Goal: Task Accomplishment & Management: Complete application form

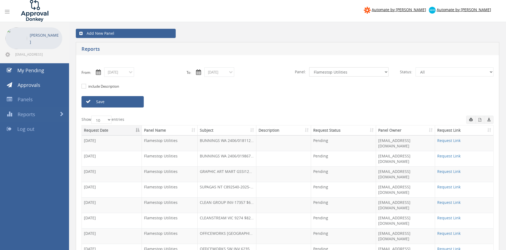
click at [309, 67] on select "All Alarm Credits RG - 3 NZ Utilities Cable and SAI Global NZ Alarms-1 NZ FX Pa…" at bounding box center [348, 71] width 79 height 9
select select "number:9632"
click option "Suppliers" at bounding box center [0, 0] width 0 height 0
click at [127, 102] on link "Save" at bounding box center [113, 101] width 62 height 11
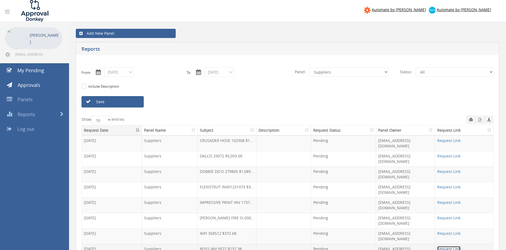
click at [443, 246] on link "Request Link" at bounding box center [449, 248] width 23 height 5
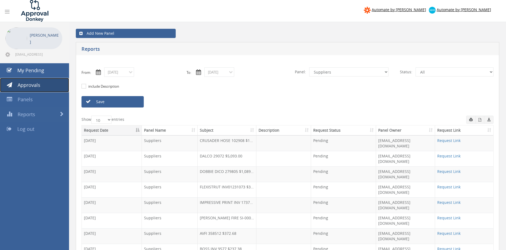
click at [38, 84] on span "Approvals" at bounding box center [29, 85] width 23 height 7
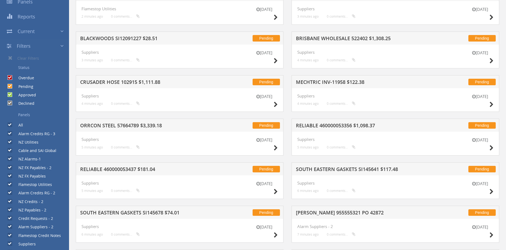
scroll to position [101, 0]
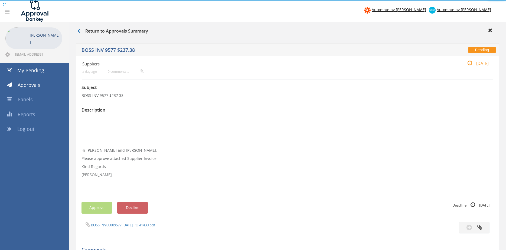
scroll to position [83, 0]
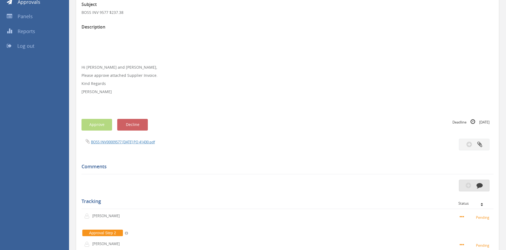
click at [475, 182] on button "button" at bounding box center [474, 185] width 31 height 12
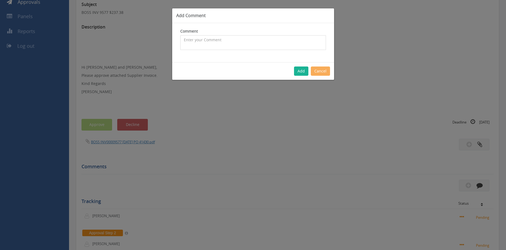
click at [216, 43] on textarea at bounding box center [253, 42] width 146 height 15
type textarea "Please decline - uploaded in error, thank you."
click at [302, 71] on button "Add" at bounding box center [301, 70] width 14 height 9
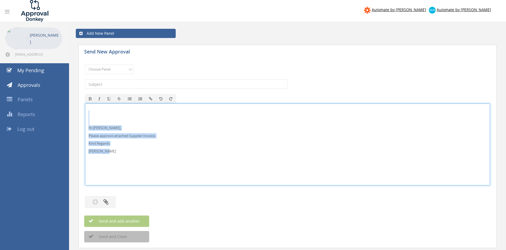
drag, startPoint x: 119, startPoint y: 153, endPoint x: 75, endPoint y: 112, distance: 60.4
click at [85, 112] on div "Hi Rob, Please approve attached Supplier Invoice. Kind Regards Pam Walker" at bounding box center [287, 144] width 405 height 82
copy div "Hi Rob, Please approve attached Supplier Invoice. Kind Regards Pam Walker"
click at [85, 64] on select "Choose Panel Alarm Credits RG - 3 NZ Utilities Cable and SAI Global NZ Alarms-1…" at bounding box center [109, 68] width 49 height 9
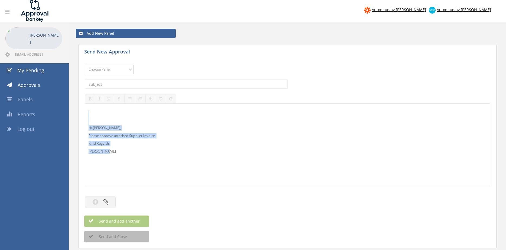
select select "9680"
click option "Alarm Suppliers - 2" at bounding box center [0, 0] width 0 height 0
click at [154, 82] on input "text" at bounding box center [186, 83] width 203 height 9
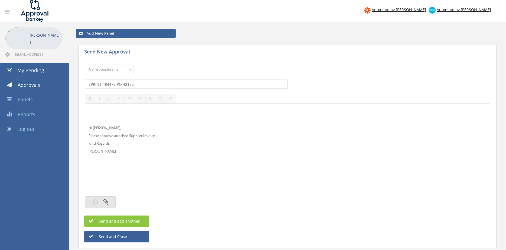
type input "SPRINT 484473 PO 43175"
click at [100, 202] on button "button" at bounding box center [100, 202] width 31 height 12
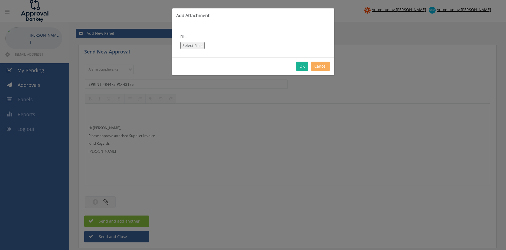
click at [196, 47] on button "Select Files" at bounding box center [192, 45] width 24 height 7
type input "C:\fakepath\SPRINT_484473 26.08.25 PO 43175.pdf"
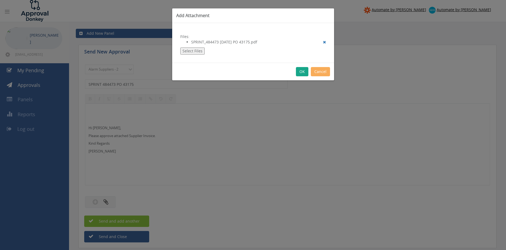
click at [302, 75] on button "OK" at bounding box center [302, 71] width 12 height 9
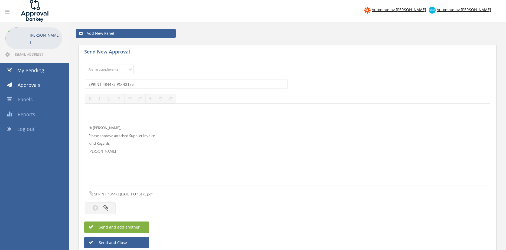
click at [142, 225] on button "Send and add another" at bounding box center [116, 226] width 65 height 11
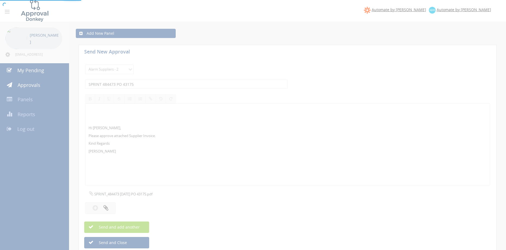
select select
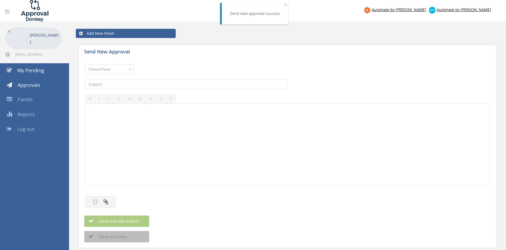
select select "9680"
click option "Alarm Suppliers - 2" at bounding box center [0, 0] width 0 height 0
click at [154, 85] on input "text" at bounding box center [186, 83] width 203 height 9
type input "SPRINT 484472 PO 43204"
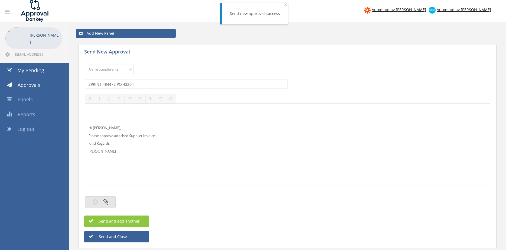
click at [106, 201] on icon "button" at bounding box center [106, 201] width 5 height 6
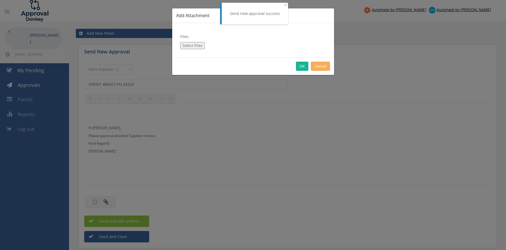
click at [191, 41] on div "Files: Select Files" at bounding box center [253, 40] width 162 height 34
click at [189, 45] on button "Select Files" at bounding box center [192, 45] width 24 height 7
type input "C:\fakepath\SPRINT_484472 26.08.25 PO 43204.pdf"
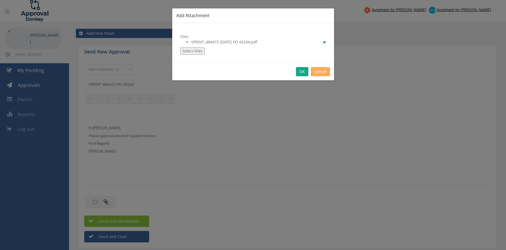
click at [302, 71] on button "OK" at bounding box center [302, 71] width 12 height 9
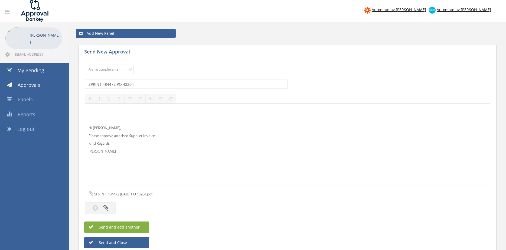
click at [143, 225] on button "Send and add another" at bounding box center [116, 226] width 65 height 11
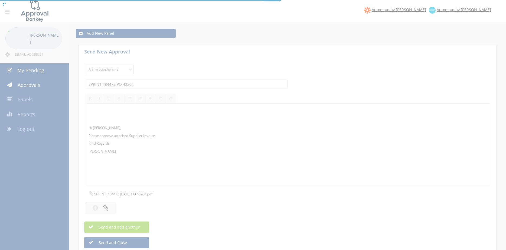
select select
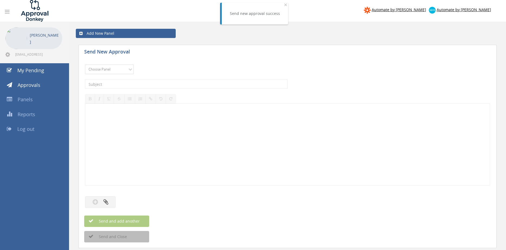
click at [85, 64] on select "Choose Panel Alarm Credits RG - 3 NZ Utilities Cable and SAI Global NZ Alarms-1…" at bounding box center [109, 68] width 49 height 9
select select "9680"
click option "Alarm Suppliers - 2" at bounding box center [0, 0] width 0 height 0
click at [162, 86] on input "text" at bounding box center [186, 83] width 203 height 9
type input "RAPID BRACKET INV-0237 PO 43214"
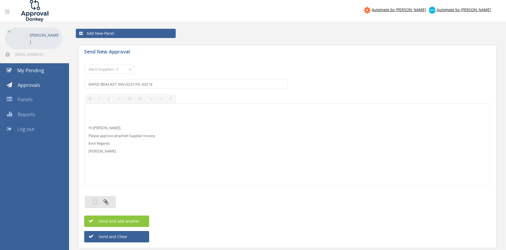
click at [107, 201] on icon "button" at bounding box center [106, 201] width 5 height 6
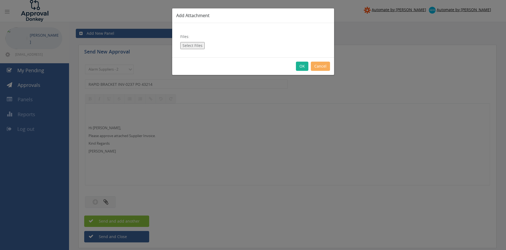
click at [195, 42] on button "Select Files" at bounding box center [192, 45] width 24 height 7
type input "C:\fakepath\RAPID BRACKET INV-0237 02.09.25 PO 43214.pdf"
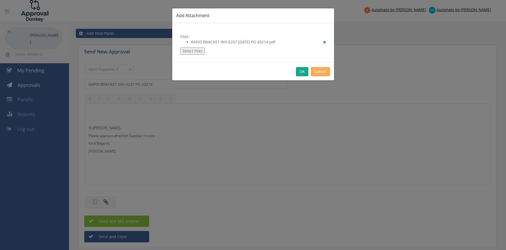
click at [302, 73] on button "OK" at bounding box center [302, 71] width 12 height 9
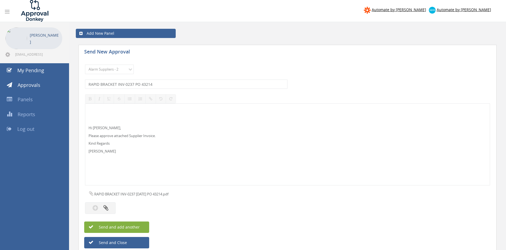
click at [143, 225] on button "Send and add another" at bounding box center [116, 226] width 65 height 11
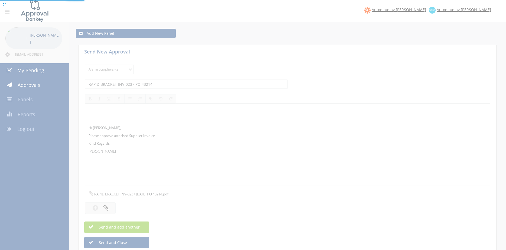
select select
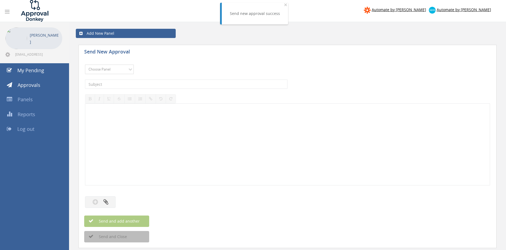
select select "9680"
click option "Alarm Suppliers - 2" at bounding box center [0, 0] width 0 height 0
click at [145, 83] on input "text" at bounding box center [186, 83] width 203 height 9
type input "OLYMPIC 119466 PO 43236"
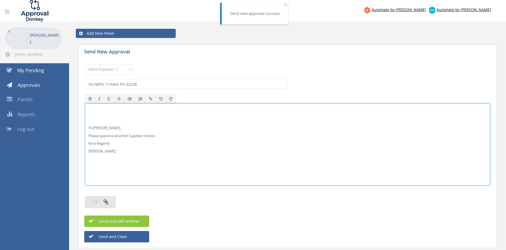
click at [107, 202] on icon "button" at bounding box center [106, 201] width 5 height 6
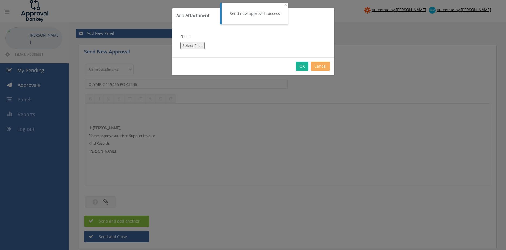
click at [197, 44] on button "Select Files" at bounding box center [192, 45] width 24 height 7
type input "C:\fakepath\OLYMPIC 119466 29.08.25 PO 43236.pdf"
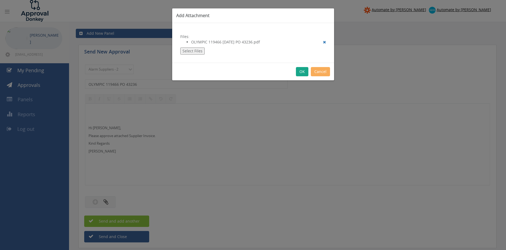
click at [300, 71] on button "OK" at bounding box center [302, 71] width 12 height 9
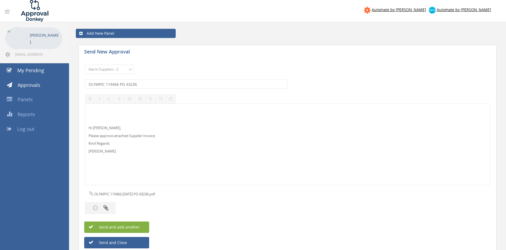
click at [140, 226] on button "Send and add another" at bounding box center [116, 226] width 65 height 11
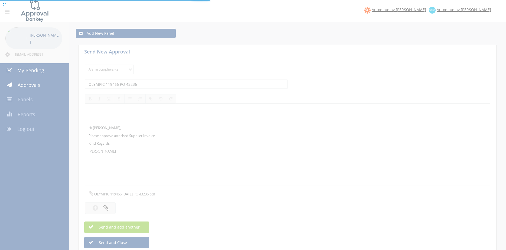
select select
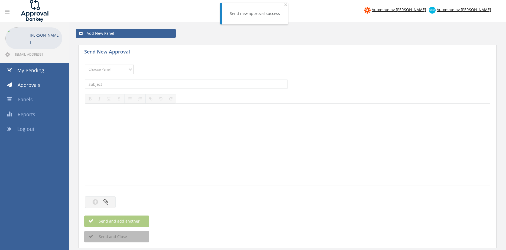
select select "9680"
click option "Alarm Suppliers - 2" at bounding box center [0, 0] width 0 height 0
click at [157, 84] on input "text" at bounding box center [186, 83] width 203 height 9
type input "OLYMPIC 119451 PO 43234"
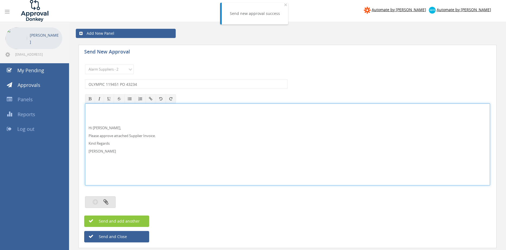
click at [109, 202] on button "button" at bounding box center [100, 202] width 31 height 12
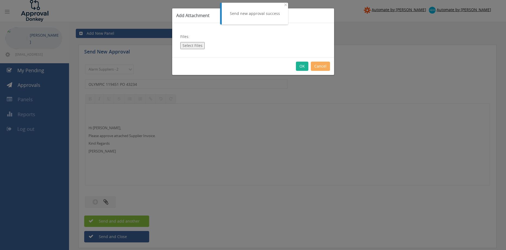
click at [191, 45] on button "Select Files" at bounding box center [192, 45] width 24 height 7
type input "C:\fakepath\OLYMPIC 119451 29.08.25 PO 43234.pdf"
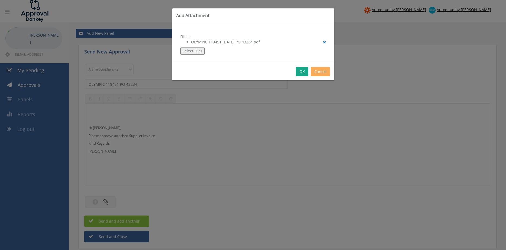
click at [301, 72] on button "OK" at bounding box center [302, 71] width 12 height 9
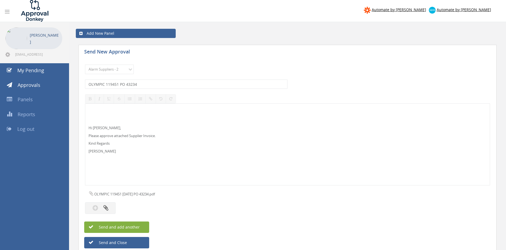
click at [143, 227] on button "Send and add another" at bounding box center [116, 226] width 65 height 11
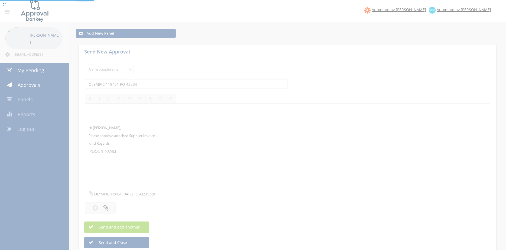
select select
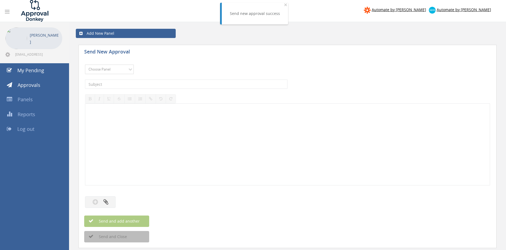
select select "9680"
click option "Alarm Suppliers - 2" at bounding box center [0, 0] width 0 height 0
click at [132, 80] on input "text" at bounding box center [186, 83] width 203 height 9
type input "OLYMPIC 119434 PO 43231"
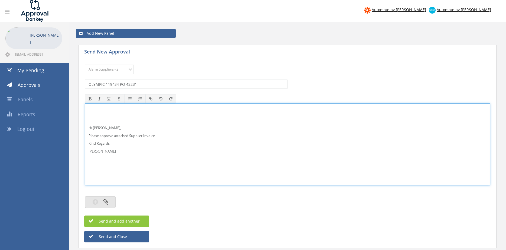
click at [108, 203] on icon "button" at bounding box center [106, 201] width 5 height 6
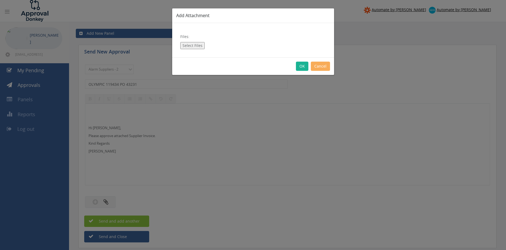
click at [189, 48] on button "Select Files" at bounding box center [192, 45] width 24 height 7
type input "C:\fakepath\OLYMPIC 119434 28.08.25 PO 43231.pdf"
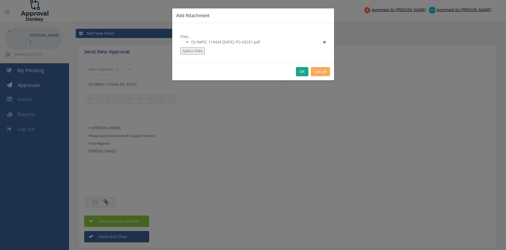
click at [305, 72] on button "OK" at bounding box center [302, 71] width 12 height 9
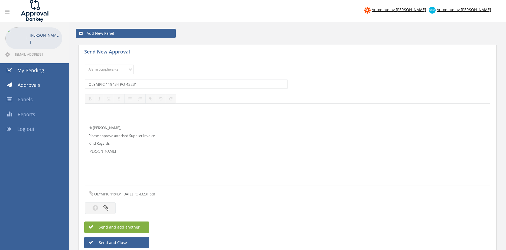
click at [137, 225] on span "Send and add another" at bounding box center [113, 226] width 53 height 5
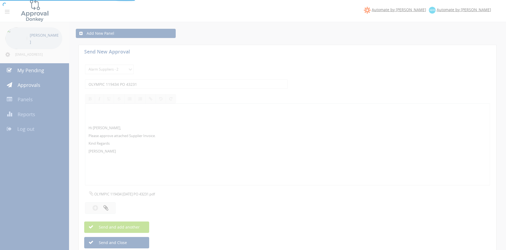
select select
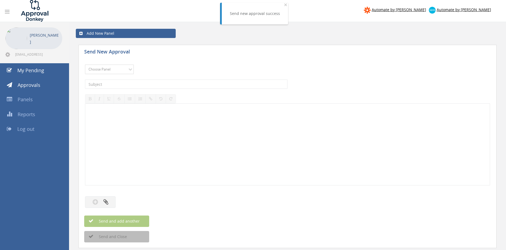
select select "9680"
click option "Alarm Suppliers - 2" at bounding box center [0, 0] width 0 height 0
click at [145, 84] on input "text" at bounding box center [186, 83] width 203 height 9
type input "OLYMPIC 119433 PO 42973"
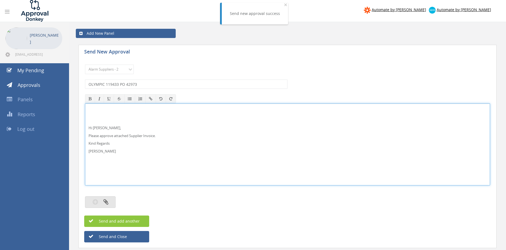
click at [105, 201] on icon "button" at bounding box center [106, 201] width 5 height 6
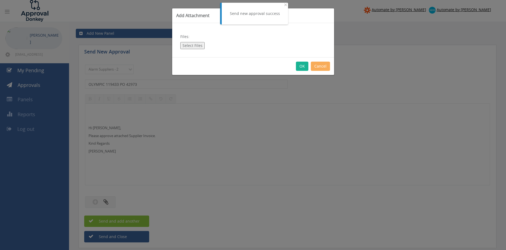
click at [189, 46] on button "Select Files" at bounding box center [192, 45] width 24 height 7
type input "C:\fakepath\OLYMPIC 119433 28.08.25 PO 42973.pdf"
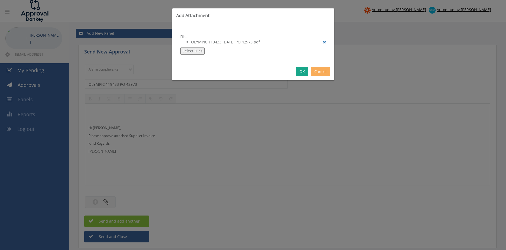
click at [305, 72] on button "OK" at bounding box center [302, 71] width 12 height 9
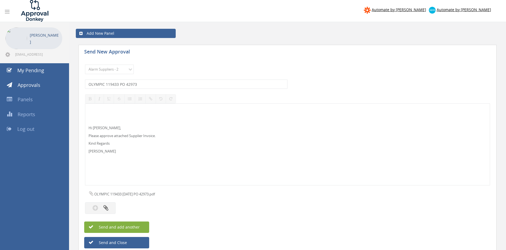
click at [139, 225] on span "Send and add another" at bounding box center [113, 226] width 53 height 5
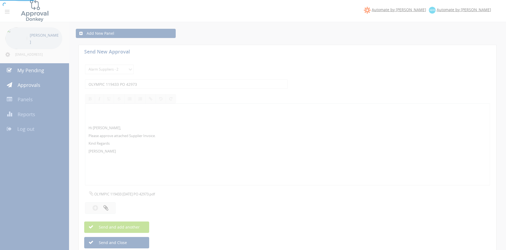
select select
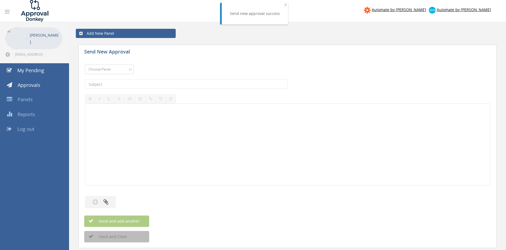
click at [124, 72] on select "Choose Panel Alarm Credits RG - 3 NZ Utilities Cable and SAI Global NZ Alarms-1…" at bounding box center [109, 68] width 49 height 9
select select "9680"
click option "Alarm Suppliers - 2" at bounding box center [0, 0] width 0 height 0
click at [161, 85] on input "text" at bounding box center [186, 83] width 203 height 9
type input "OLYMPIC 119330 PO 43191"
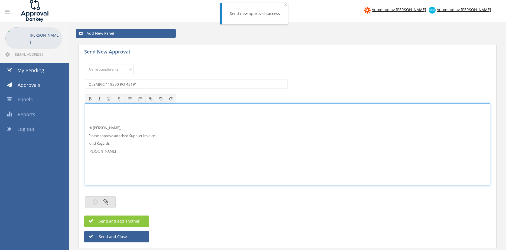
click at [107, 199] on icon "button" at bounding box center [106, 201] width 5 height 6
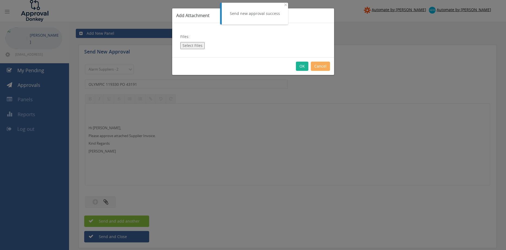
click at [198, 46] on button "Select Files" at bounding box center [192, 45] width 24 height 7
type input "C:\fakepath\OLYMPIC 119330 28.08.25 PO 43191.pdf"
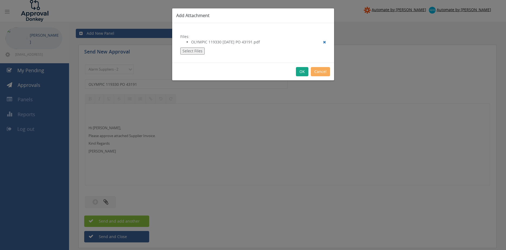
click at [302, 72] on button "OK" at bounding box center [302, 71] width 12 height 9
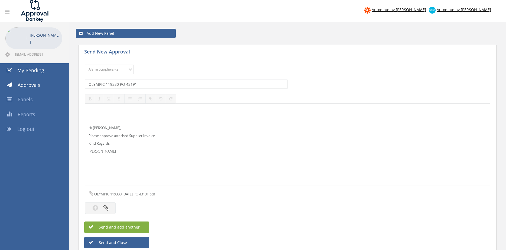
click at [143, 223] on button "Send and add another" at bounding box center [116, 226] width 65 height 11
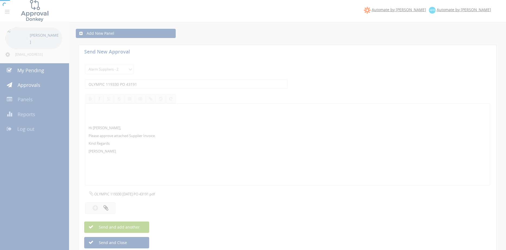
select select
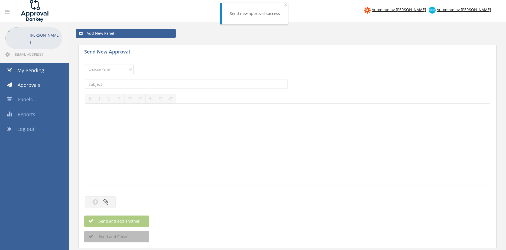
select select "9680"
click option "Alarm Suppliers - 2" at bounding box center [0, 0] width 0 height 0
click at [156, 85] on input "text" at bounding box center [186, 83] width 203 height 9
type input "OLYMPIC 118815 PO 43040"
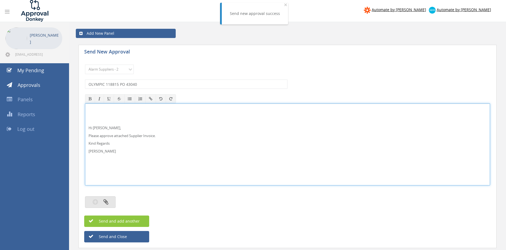
click at [108, 200] on icon "button" at bounding box center [106, 201] width 5 height 6
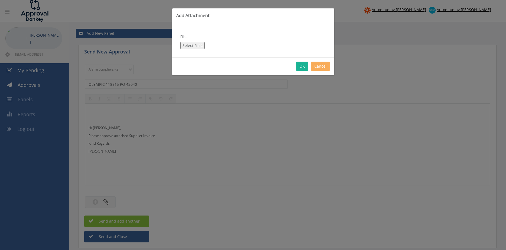
click at [193, 44] on button "Select Files" at bounding box center [192, 45] width 24 height 7
type input "C:\fakepath\OLYMPIC 118815 13.08.25 PO 43040.pdf"
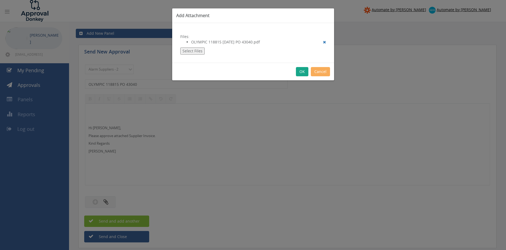
click at [301, 72] on button "OK" at bounding box center [302, 71] width 12 height 9
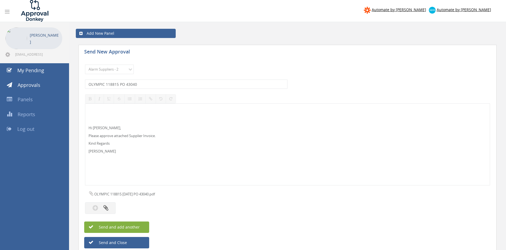
click at [142, 225] on button "Send and add another" at bounding box center [116, 226] width 65 height 11
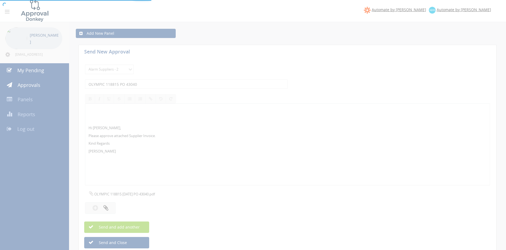
select select
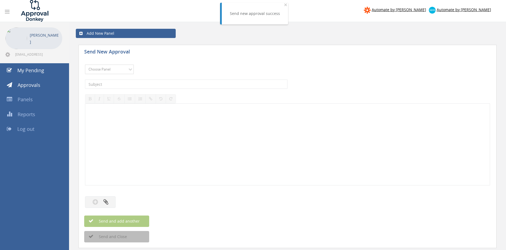
select select "9680"
click option "Alarm Suppliers - 2" at bounding box center [0, 0] width 0 height 0
click at [147, 84] on input "text" at bounding box center [186, 83] width 203 height 9
type input "EATON 955657608 PO 42051"
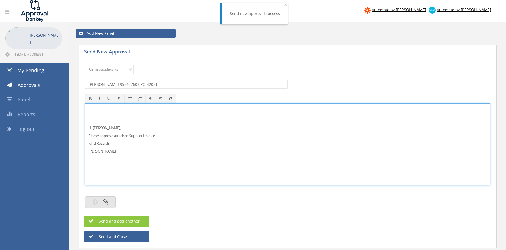
click at [110, 199] on button "button" at bounding box center [100, 202] width 31 height 12
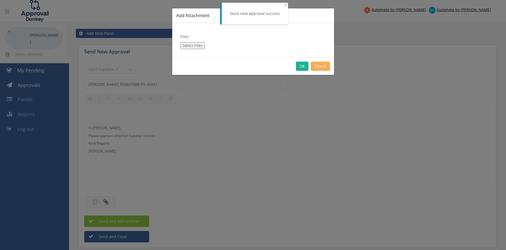
click at [198, 46] on button "Select Files" at bounding box center [192, 45] width 24 height 7
type input "C:\fakepath\EATON 955657608 18.08.25 PO 42051.pdf"
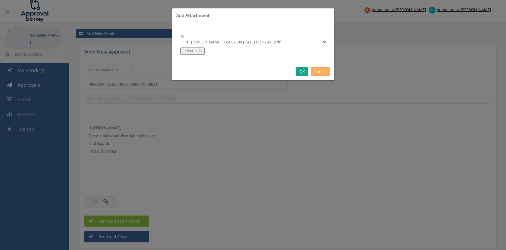
click at [304, 71] on button "OK" at bounding box center [302, 71] width 12 height 9
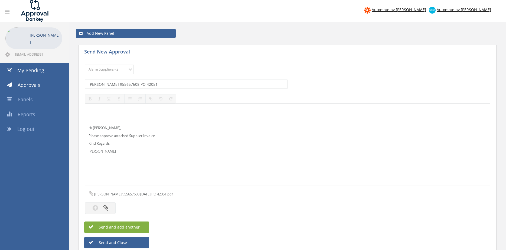
click at [137, 225] on span "Send and add another" at bounding box center [113, 226] width 53 height 5
select select
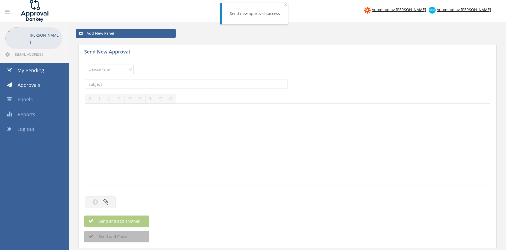
select select "9680"
click option "Alarm Suppliers - 2" at bounding box center [0, 0] width 0 height 0
click at [143, 85] on input "text" at bounding box center [186, 83] width 203 height 9
type input "EATON 955611269 PO 42051"
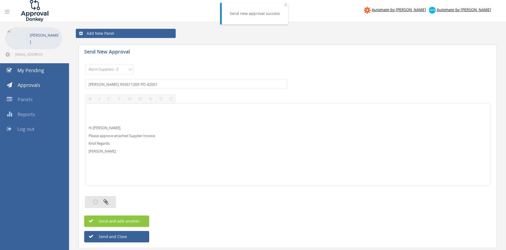
click at [111, 198] on button "button" at bounding box center [100, 202] width 31 height 12
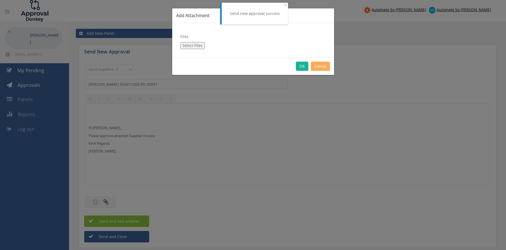
click at [195, 45] on button "Select Files" at bounding box center [192, 45] width 24 height 7
type input "C:\fakepath\EATON 955611269 12.08.25 PO 42051.pdf"
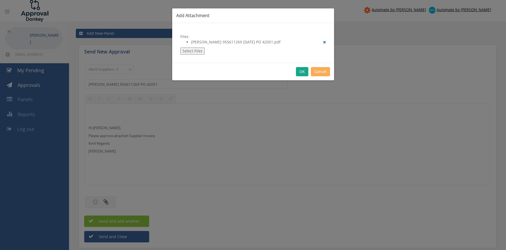
click at [301, 72] on button "OK" at bounding box center [302, 71] width 12 height 9
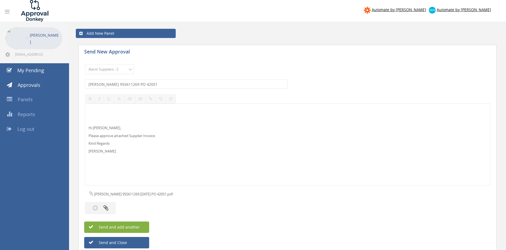
click at [142, 225] on button "Send and add another" at bounding box center [116, 226] width 65 height 11
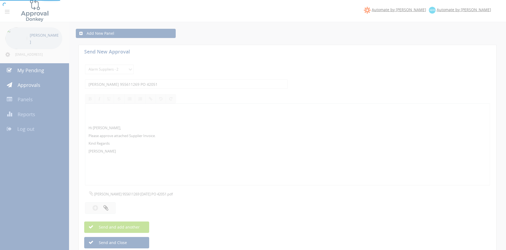
select select
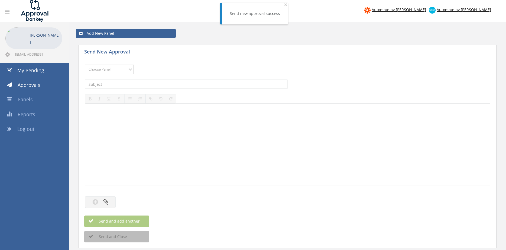
click at [124, 69] on select "Choose Panel Alarm Credits RG - 3 NZ Utilities Cable and SAI Global NZ Alarms-1…" at bounding box center [109, 68] width 49 height 9
select select "9680"
click option "Alarm Suppliers - 2" at bounding box center [0, 0] width 0 height 0
click at [155, 83] on input "text" at bounding box center [186, 83] width 203 height 9
type input "EATON 955563935 PO 42872"
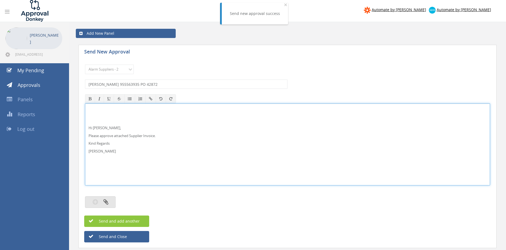
click at [109, 201] on button "button" at bounding box center [100, 202] width 31 height 12
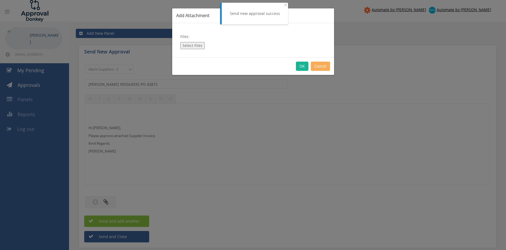
click at [199, 43] on button "Select Files" at bounding box center [192, 45] width 24 height 7
type input "C:\fakepath\EATON 955563935 04.08.25 PO 42872.pdf"
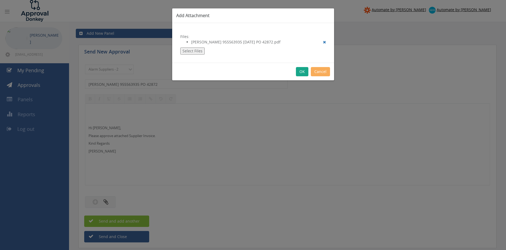
click at [302, 72] on button "OK" at bounding box center [302, 71] width 12 height 9
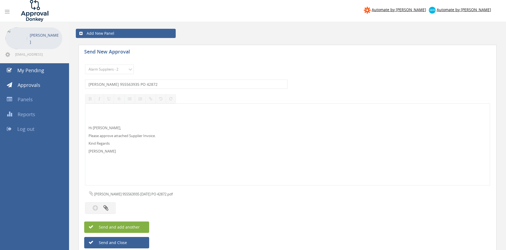
click at [141, 226] on button "Send and add another" at bounding box center [116, 226] width 65 height 11
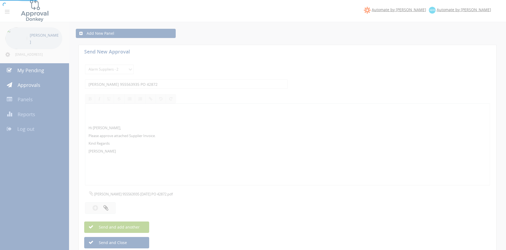
select select
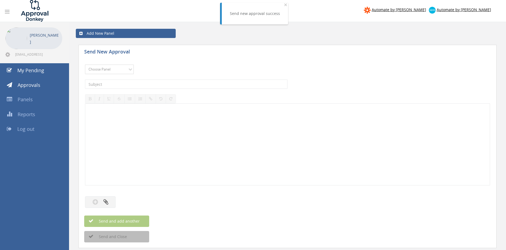
select select "9680"
click option "Alarm Suppliers - 2" at bounding box center [0, 0] width 0 height 0
click at [142, 83] on input "text" at bounding box center [186, 83] width 203 height 9
type input "EATON 955555321 PO 42872"
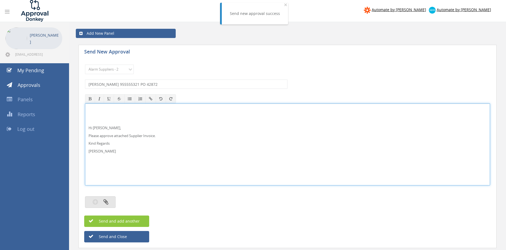
click at [109, 201] on button "button" at bounding box center [100, 202] width 31 height 12
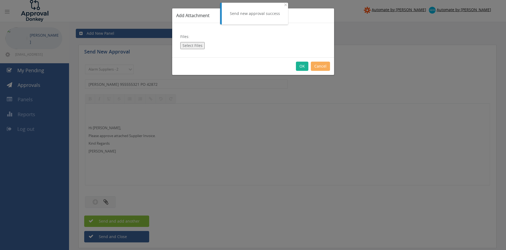
click at [187, 45] on button "Select Files" at bounding box center [192, 45] width 24 height 7
type input "C:\fakepath\EATON 955555321 01.08.25 PO 42872.pdf"
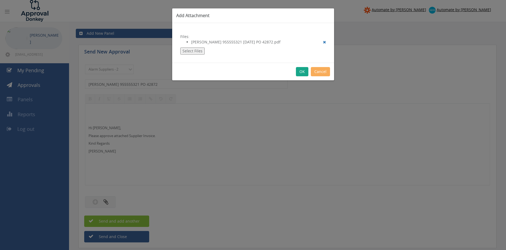
click at [301, 70] on button "OK" at bounding box center [302, 71] width 12 height 9
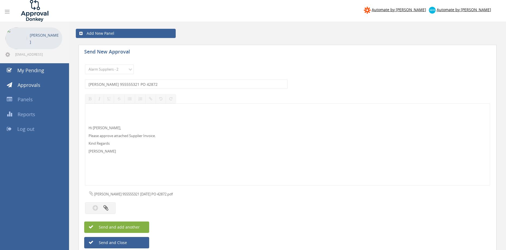
click at [142, 223] on button "Send and add another" at bounding box center [116, 226] width 65 height 11
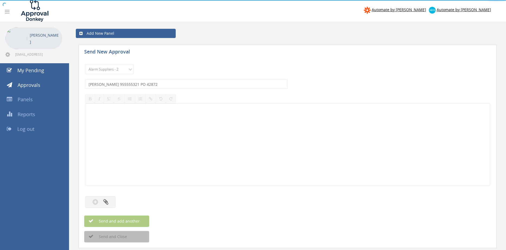
select select
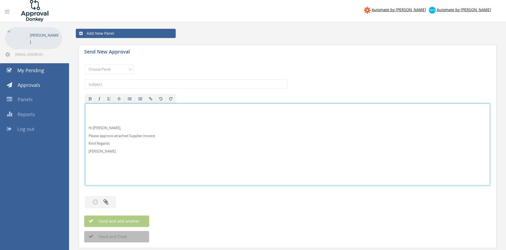
click at [104, 129] on p "Hi Rob," at bounding box center [288, 127] width 398 height 5
click at [105, 115] on div "Hi Maddie and Ben, Please approve attached Supplier Invoice. Kind Regards Pam W…" at bounding box center [287, 144] width 405 height 81
drag, startPoint x: 113, startPoint y: 143, endPoint x: 99, endPoint y: 125, distance: 22.7
click at [85, 64] on select "Choose Panel Alarm Credits RG - 3 NZ Utilities Cable and SAI Global NZ Alarms-1…" at bounding box center [109, 68] width 49 height 9
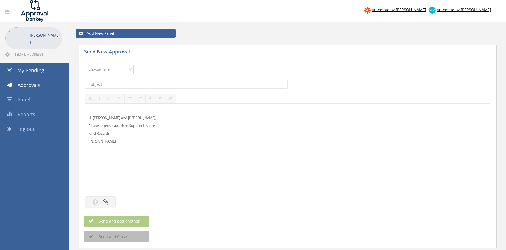
select select "9632"
click option "Suppliers" at bounding box center [0, 0] width 0 height 0
click at [143, 84] on input "text" at bounding box center [186, 83] width 203 height 9
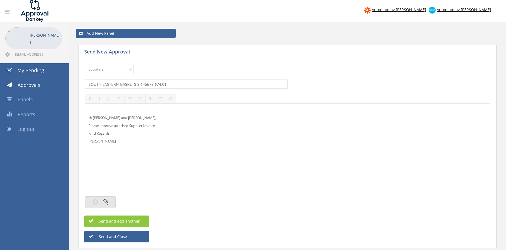
type input "SOUTH EASTERN GASKETS SI145678 $74.01"
click at [104, 202] on icon "button" at bounding box center [106, 201] width 5 height 6
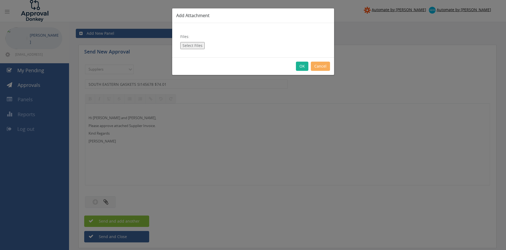
click at [187, 46] on button "Select Files" at bounding box center [192, 45] width 24 height 7
type input "C:\fakepath\SOUTH EASTERN GASKETS-SI145678 28.08.25 PO 43224.pdf"
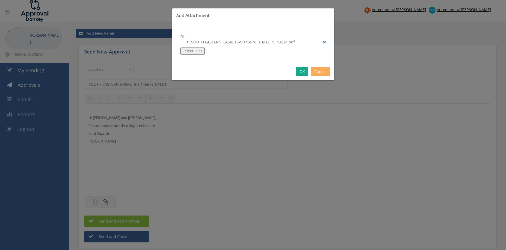
click at [305, 72] on button "OK" at bounding box center [302, 71] width 12 height 9
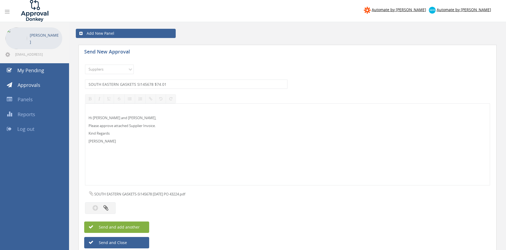
click at [145, 226] on button "Send and add another" at bounding box center [116, 226] width 65 height 11
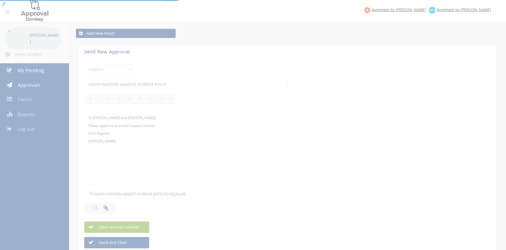
select select
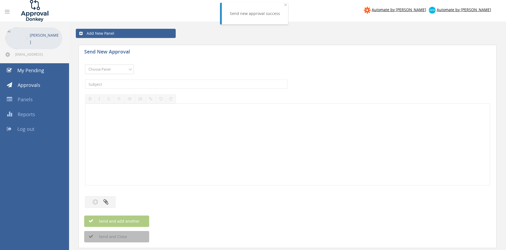
click at [85, 64] on select "Choose Panel Alarm Credits RG - 3 NZ Utilities Cable and SAI Global NZ Alarms-1…" at bounding box center [109, 68] width 49 height 9
select select "9632"
click option "Suppliers" at bounding box center [0, 0] width 0 height 0
click at [138, 84] on input "text" at bounding box center [186, 83] width 203 height 9
type input "SOUTH EASTERN GASKETS SI145641 $117.48"
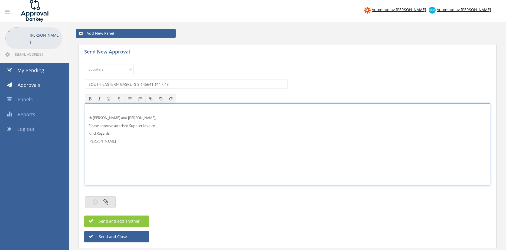
click at [109, 202] on button "button" at bounding box center [100, 202] width 31 height 12
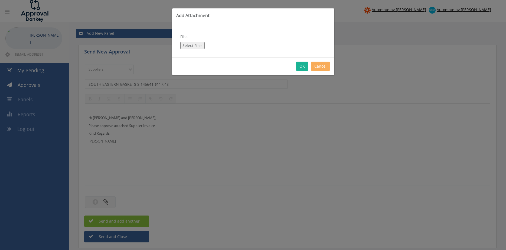
click at [195, 47] on button "Select Files" at bounding box center [192, 45] width 24 height 7
type input "C:\fakepath\SOUTH EASTERN GASKETS SI145641 26.08.25 PO 43091.pdf"
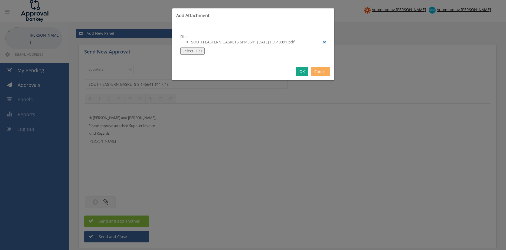
click at [301, 71] on button "OK" at bounding box center [302, 71] width 12 height 9
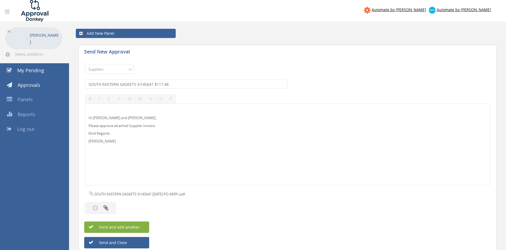
click at [139, 226] on span "Send and add another" at bounding box center [113, 226] width 53 height 5
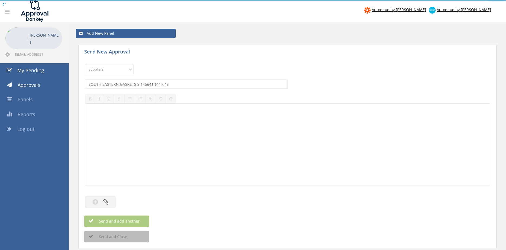
select select
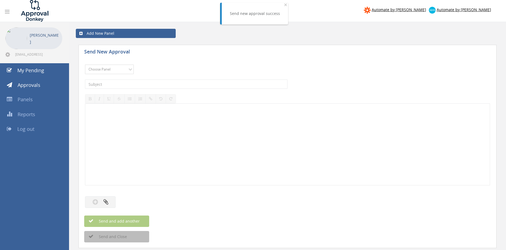
click at [85, 64] on select "Choose Panel Alarm Credits RG - 3 NZ Utilities Cable and SAI Global NZ Alarms-1…" at bounding box center [109, 68] width 49 height 9
select select "9632"
click option "Suppliers" at bounding box center [0, 0] width 0 height 0
click at [162, 84] on input "text" at bounding box center [186, 83] width 203 height 9
type input "RELIABLE 460000053437 $181.04"
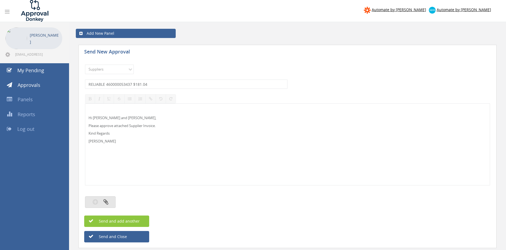
click at [110, 199] on button "button" at bounding box center [100, 202] width 31 height 12
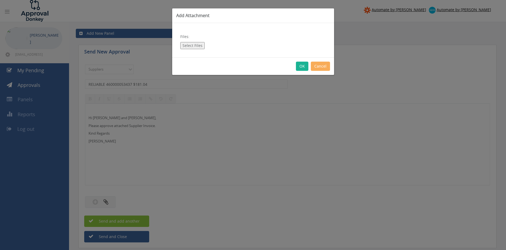
click at [195, 43] on button "Select Files" at bounding box center [192, 45] width 24 height 7
type input "C:\fakepath\RELIABLE 460000053437 19.08.25 PO 43114.pdf"
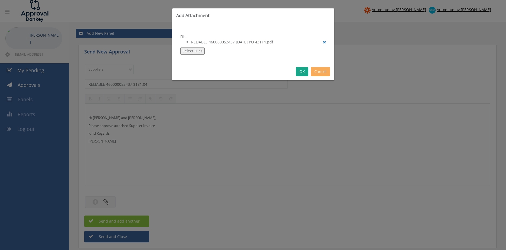
click at [302, 73] on button "OK" at bounding box center [302, 71] width 12 height 9
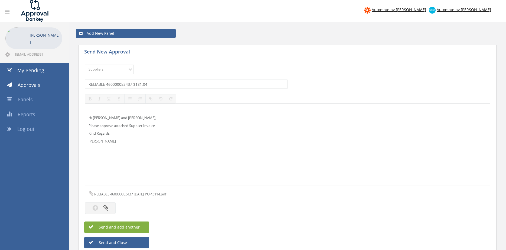
click at [144, 225] on button "Send and add another" at bounding box center [116, 226] width 65 height 11
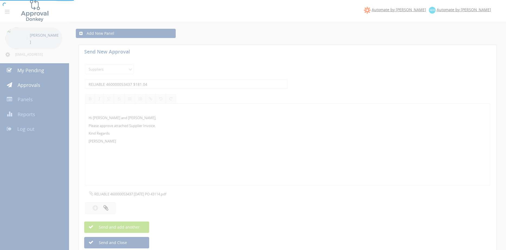
select select
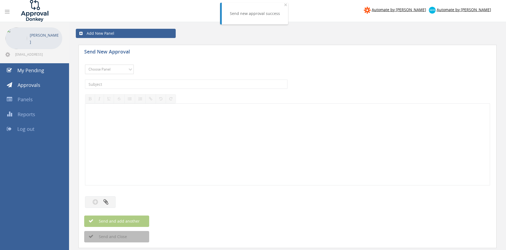
click at [85, 64] on select "Choose Panel Alarm Credits RG - 3 NZ Utilities Cable and SAI Global NZ Alarms-1…" at bounding box center [109, 68] width 49 height 9
select select "9632"
click option "Suppliers" at bounding box center [0, 0] width 0 height 0
click at [144, 83] on input "text" at bounding box center [186, 83] width 203 height 9
type input "RELIABLE 460000053356 $1,098.37"
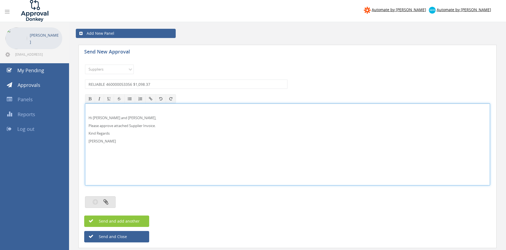
click at [111, 200] on button "button" at bounding box center [100, 202] width 31 height 12
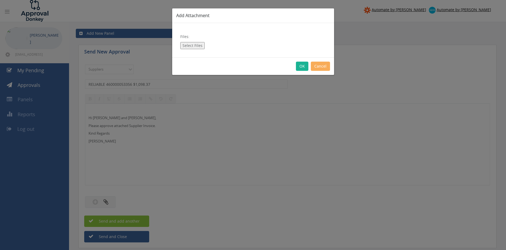
click at [193, 45] on button "Select Files" at bounding box center [192, 45] width 24 height 7
type input "C:\fakepath\RELIABLE 460000053356 12.08.25 PO 43015.pdf"
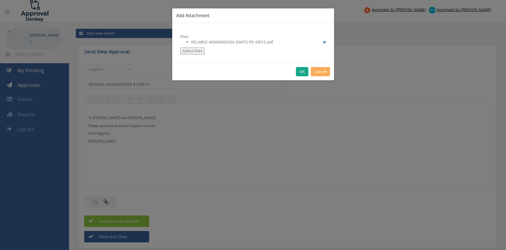
click at [304, 75] on button "OK" at bounding box center [302, 71] width 12 height 9
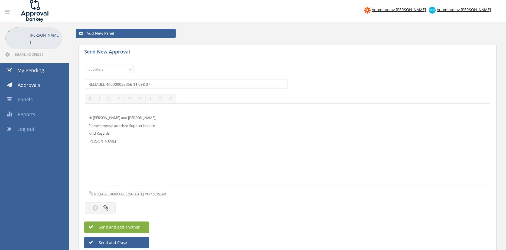
click at [140, 225] on button "Send and add another" at bounding box center [116, 226] width 65 height 11
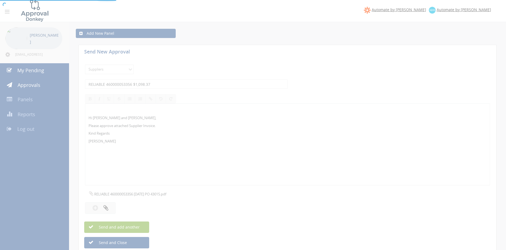
select select
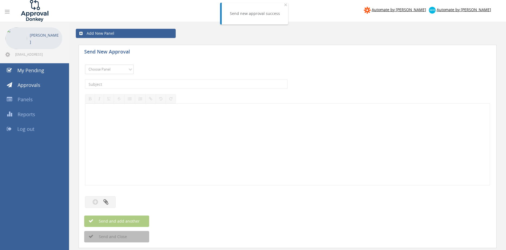
click at [85, 64] on select "Choose Panel Alarm Credits RG - 3 NZ Utilities Cable and SAI Global NZ Alarms-1…" at bounding box center [109, 68] width 49 height 9
select select "9632"
click option "Suppliers" at bounding box center [0, 0] width 0 height 0
click at [156, 85] on input "text" at bounding box center [186, 83] width 203 height 9
type input "ORRCON STEEL 57664789 $3,339.18"
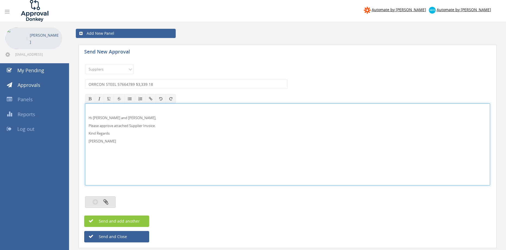
click at [102, 196] on div at bounding box center [287, 195] width 405 height 5
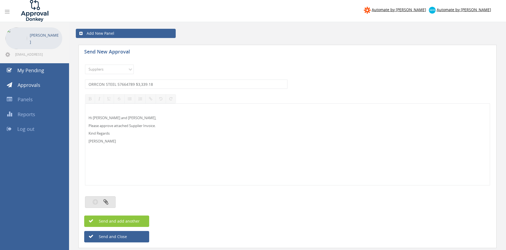
click at [103, 199] on button "button" at bounding box center [100, 202] width 31 height 12
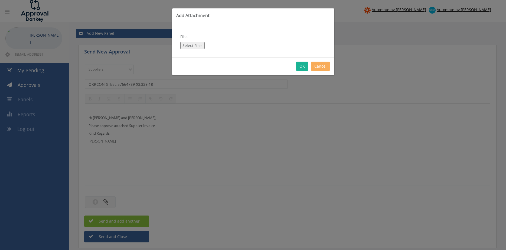
click at [195, 47] on button "Select Files" at bounding box center [192, 45] width 24 height 7
type input "C:\fakepath\ORRCON STEEL 57664789 28.08.25 PO 42774.pdf"
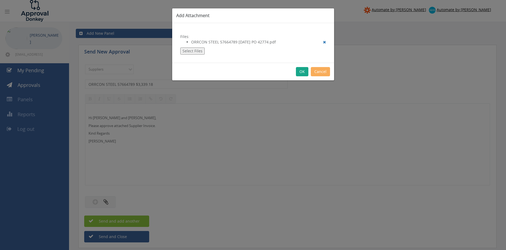
click at [304, 73] on button "OK" at bounding box center [302, 71] width 12 height 9
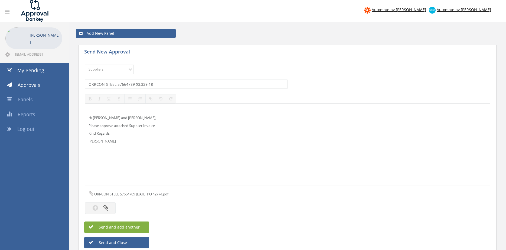
click at [137, 226] on span "Send and add another" at bounding box center [113, 226] width 53 height 5
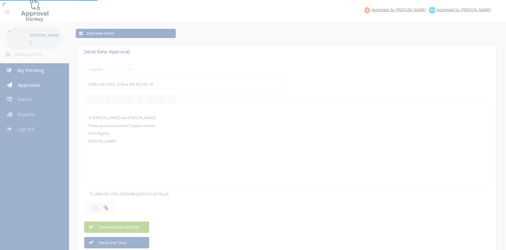
select select
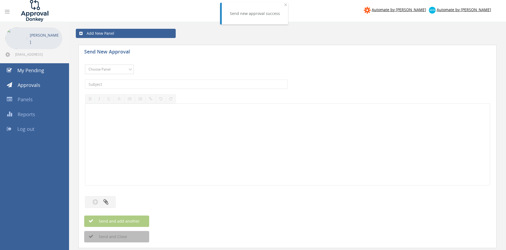
click at [85, 64] on select "Choose Panel Alarm Credits RG - 3 NZ Utilities Cable and SAI Global NZ Alarms-1…" at bounding box center [109, 68] width 49 height 9
select select "9632"
click option "Suppliers" at bounding box center [0, 0] width 0 height 0
click at [151, 84] on input "text" at bounding box center [186, 83] width 203 height 9
type input "MECHTRIC INV-11958 $122.38"
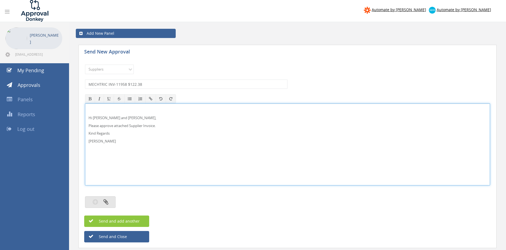
click at [108, 200] on icon "button" at bounding box center [106, 201] width 5 height 6
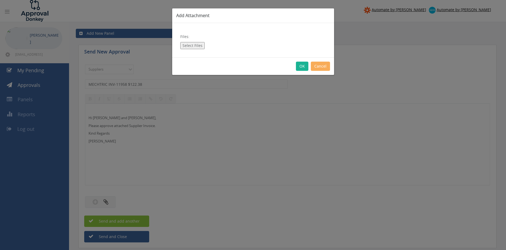
click at [194, 46] on button "Select Files" at bounding box center [192, 45] width 24 height 7
type input "C:\fakepath\MECHTRIC_INV-11958 29.08.25 PO 43237.pdf"
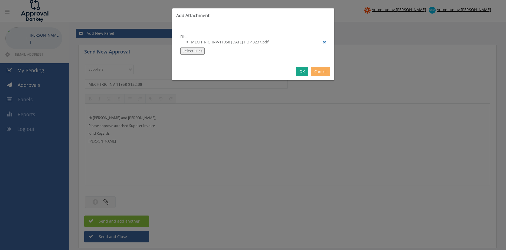
click at [305, 72] on button "OK" at bounding box center [302, 71] width 12 height 9
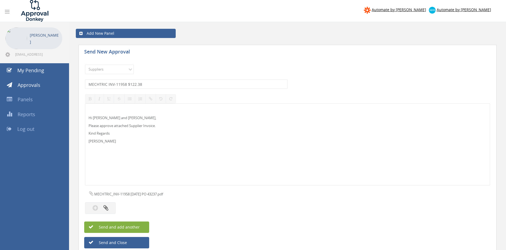
click at [143, 226] on button "Send and add another" at bounding box center [116, 226] width 65 height 11
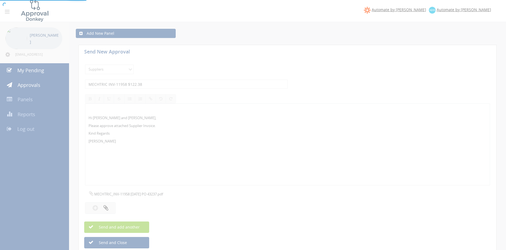
select select
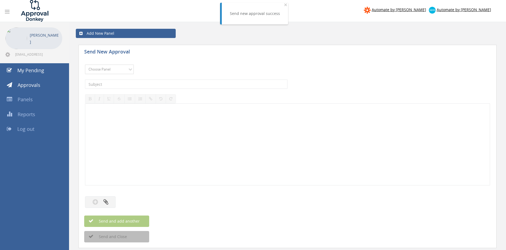
click at [85, 64] on select "Choose Panel Alarm Credits RG - 3 NZ Utilities Cable and SAI Global NZ Alarms-1…" at bounding box center [109, 68] width 49 height 9
select select "9632"
click option "Suppliers" at bounding box center [0, 0] width 0 height 0
click at [153, 82] on input "text" at bounding box center [186, 83] width 203 height 9
type input "CRUSADER HOSE 102915 $1,111.88"
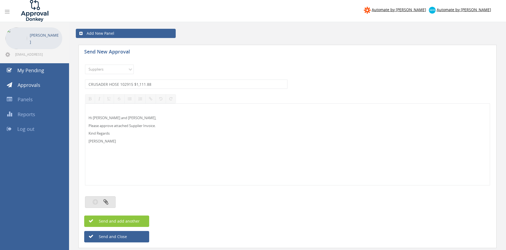
click at [110, 198] on button "button" at bounding box center [100, 202] width 31 height 12
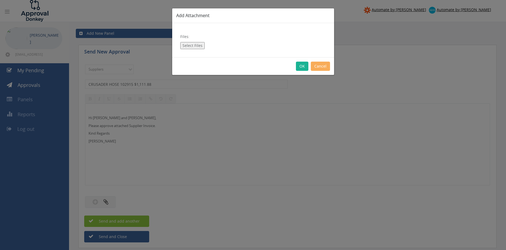
click at [198, 44] on button "Select Files" at bounding box center [192, 45] width 24 height 7
type input "C:\fakepath\CRUSADER HOSE 102915 22.08.25 PO 43057.pdf"
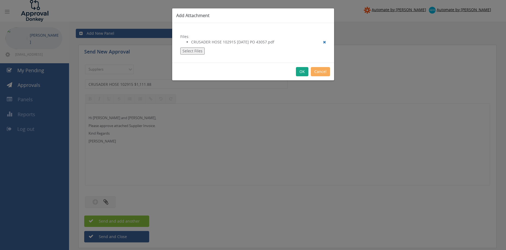
click at [302, 72] on button "OK" at bounding box center [302, 71] width 12 height 9
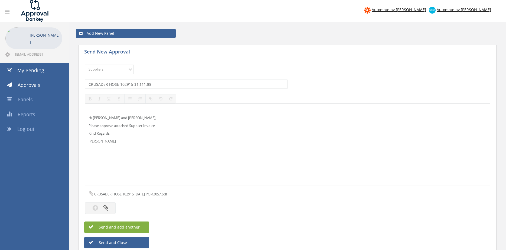
click at [140, 224] on button "Send and add another" at bounding box center [116, 226] width 65 height 11
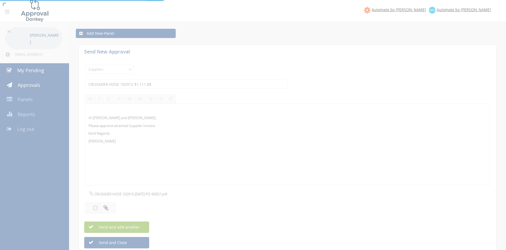
select select
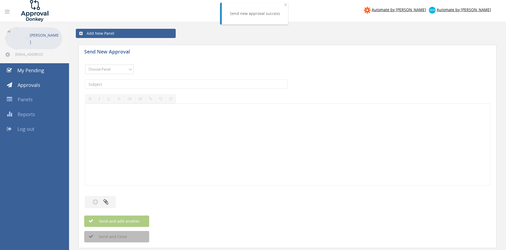
click at [85, 64] on select "Choose Panel Alarm Credits RG - 3 NZ Utilities Cable and SAI Global NZ Alarms-1…" at bounding box center [109, 68] width 49 height 9
select select "9632"
click option "Suppliers" at bounding box center [0, 0] width 0 height 0
click at [156, 85] on input "text" at bounding box center [186, 83] width 203 height 9
type input "BRISBANE WHOLESALE 522402 $1,308.25"
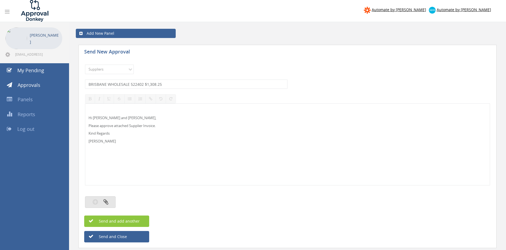
click at [109, 199] on button "button" at bounding box center [100, 202] width 31 height 12
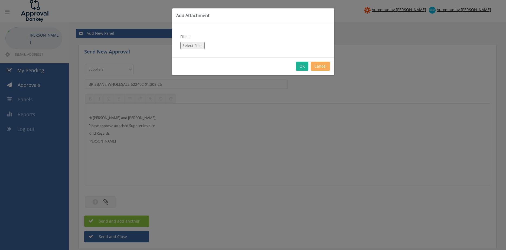
click at [190, 46] on button "Select Files" at bounding box center [192, 45] width 24 height 7
type input "C:\fakepath\BRISBANE WHOLESALE 522402 29.08.25 PO 43240.pdf"
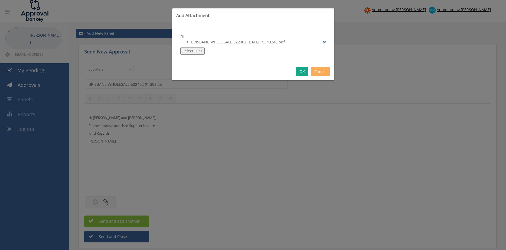
click at [302, 73] on button "OK" at bounding box center [302, 71] width 12 height 9
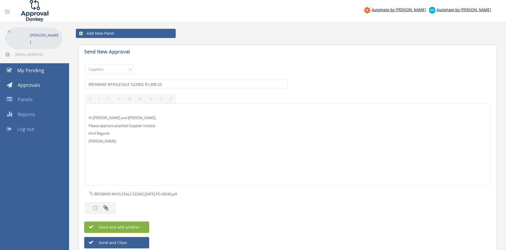
click at [140, 224] on button "Send and add another" at bounding box center [116, 226] width 65 height 11
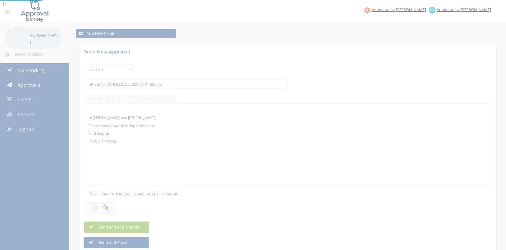
select select
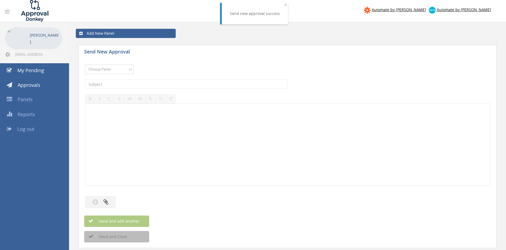
click at [85, 64] on select "Choose Panel Alarm Credits RG - 3 NZ Utilities Cable and SAI Global NZ Alarms-1…" at bounding box center [109, 68] width 49 height 9
select select "9632"
click option "Suppliers" at bounding box center [0, 0] width 0 height 0
click at [168, 83] on input "text" at bounding box center [186, 83] width 203 height 9
type input "BLACKWOODS SI12091227 $28.51"
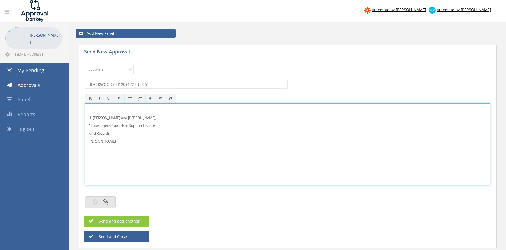
click at [109, 199] on button "button" at bounding box center [100, 202] width 31 height 12
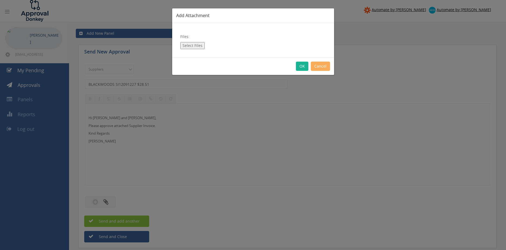
click at [195, 44] on button "Select Files" at bounding box center [192, 45] width 24 height 7
type input "C:\fakepath\BLACKWOODS SI12091227 29.08.25 PO 43242.pdf"
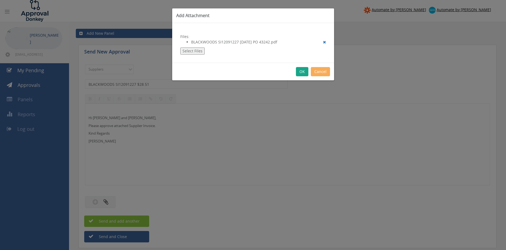
click at [303, 74] on button "OK" at bounding box center [302, 71] width 12 height 9
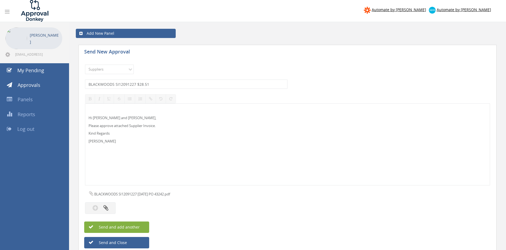
click at [140, 225] on button "Send and add another" at bounding box center [116, 226] width 65 height 11
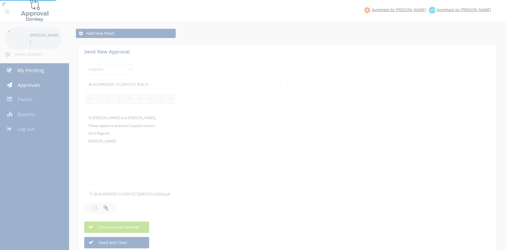
select select
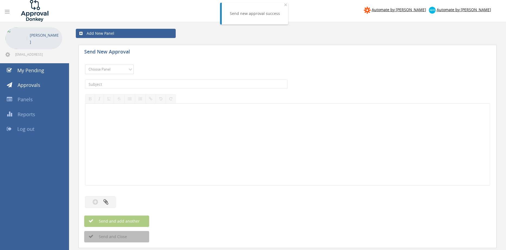
click at [85, 64] on select "Choose Panel Alarm Credits RG - 3 NZ Utilities Cable and SAI Global NZ Alarms-1…" at bounding box center [109, 68] width 49 height 9
select select "9632"
click option "Suppliers" at bounding box center [0, 0] width 0 height 0
click at [153, 86] on input "text" at bounding box center [186, 83] width 203 height 9
type input "BLACKWOODS SI2081828 $210.87"
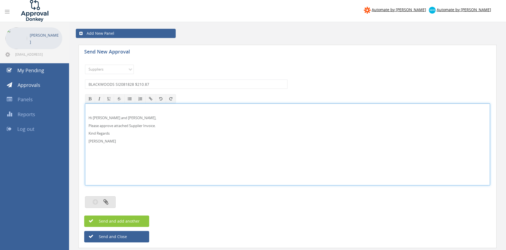
click at [107, 200] on icon "button" at bounding box center [106, 201] width 5 height 6
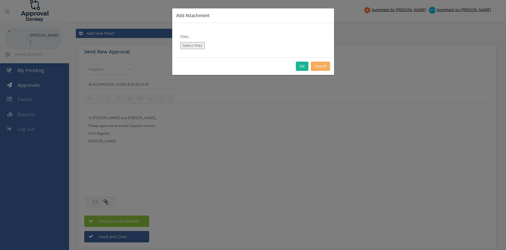
click at [196, 44] on button "Select Files" at bounding box center [192, 45] width 24 height 7
type input "C:\fakepath\BLACKWOODS SI2081828 28.08.25 PO 43115.pdf"
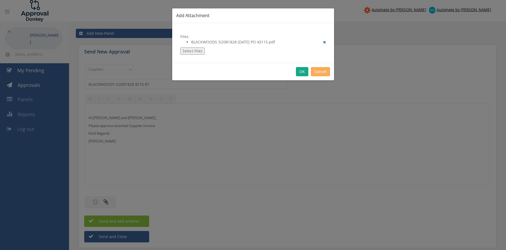
click at [301, 70] on button "OK" at bounding box center [302, 71] width 12 height 9
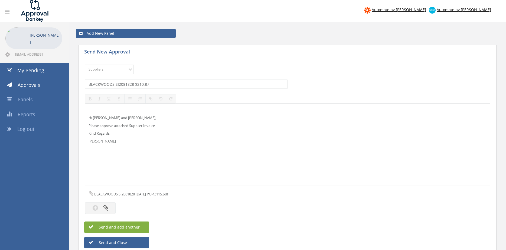
click at [145, 225] on button "Send and add another" at bounding box center [116, 226] width 65 height 11
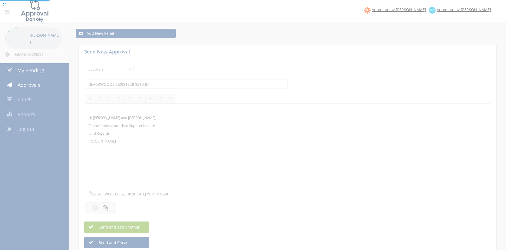
select select
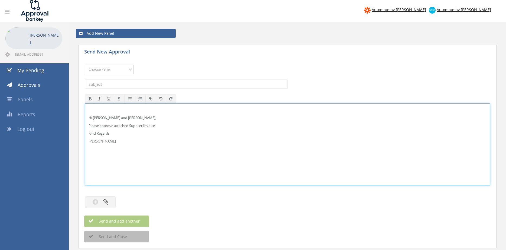
click at [122, 69] on select "Choose Panel Alarm Credits RG - 3 NZ Utilities Cable and SAI Global NZ Alarms-1…" at bounding box center [109, 68] width 49 height 9
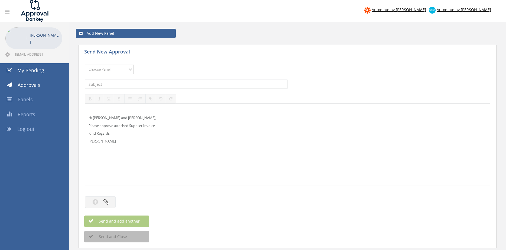
select select "9744"
click option "Flamestop Utilities" at bounding box center [0, 0] width 0 height 0
click at [119, 86] on input "text" at bounding box center [186, 83] width 203 height 9
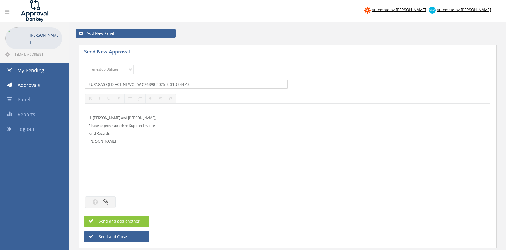
type input "SUPAGAS QLD ACT NEWC TW C26898-2025-8-31 $844.48"
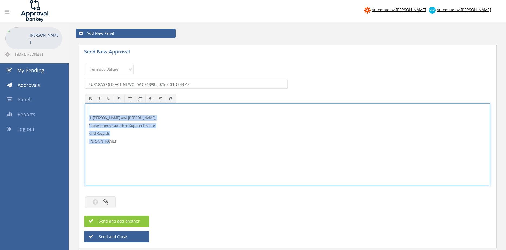
drag, startPoint x: 92, startPoint y: 137, endPoint x: 94, endPoint y: 117, distance: 20.6
click at [85, 104] on div "Hi Paul and Ben, Please approve attached Supplier Invoice. Kind Regards Pam Wal…" at bounding box center [287, 144] width 405 height 82
copy div "Hi Paul and Ben, Please approve attached Supplier Invoice. Kind Regards Pam Wal…"
click at [110, 199] on button "button" at bounding box center [100, 202] width 31 height 12
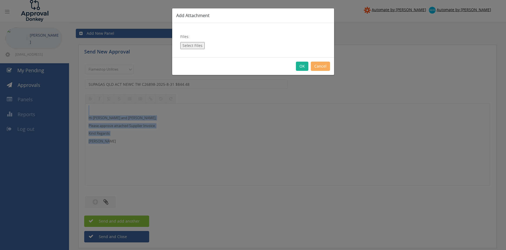
click at [202, 45] on button "Select Files" at bounding box center [192, 45] width 24 height 7
type input "C:\fakepath\SUPAGAS QLD ACT NEWC TW-C26898-2025-8-31.pdf"
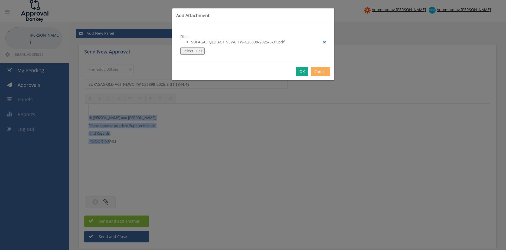
click at [303, 69] on button "OK" at bounding box center [302, 71] width 12 height 9
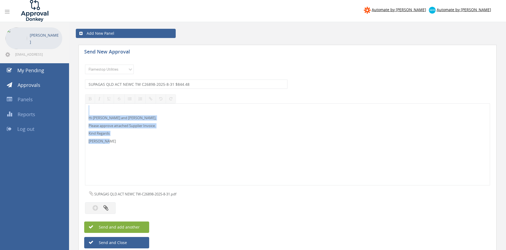
click at [134, 225] on span "Send and add another" at bounding box center [113, 226] width 53 height 5
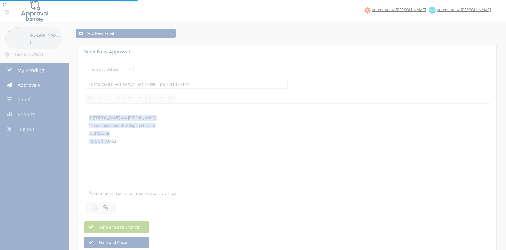
select select
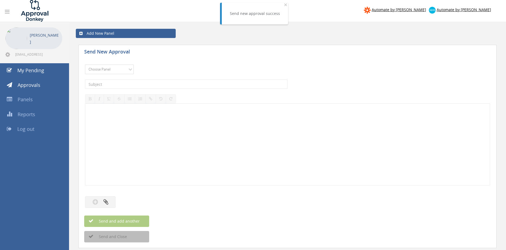
click at [85, 64] on select "Choose Panel Alarm Credits RG - 3 NZ Utilities Cable and SAI Global NZ Alarms-1…" at bounding box center [109, 68] width 49 height 9
select select "9744"
click option "Flamestop Utilities" at bounding box center [0, 0] width 0 height 0
click at [134, 86] on input "text" at bounding box center [186, 83] width 203 height 9
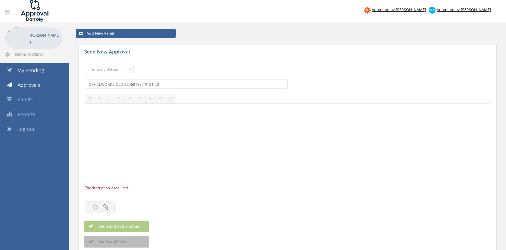
click at [149, 83] on input "OFFICEWORKS QLD 623681987 $121.20" at bounding box center [186, 83] width 203 height 9
type input "OFFICEWORKS QLD 623681987 $131.20"
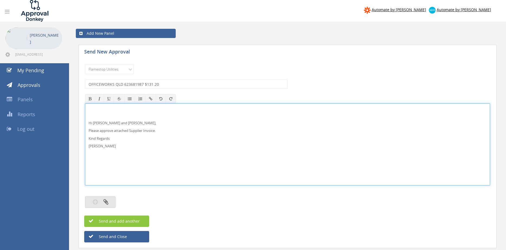
click at [104, 204] on icon "button" at bounding box center [106, 201] width 5 height 6
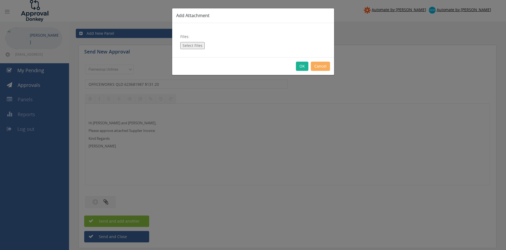
click at [196, 45] on button "Select Files" at bounding box center [192, 45] width 24 height 7
type input "C:\fakepath\Officeworks QLD Invoice 623681987 03.09.25.pdf"
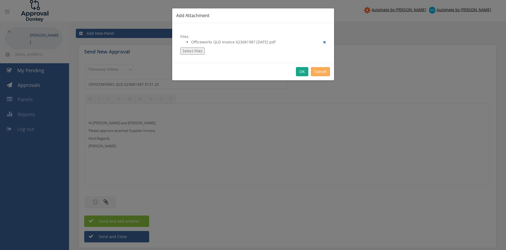
click at [301, 72] on button "OK" at bounding box center [302, 71] width 12 height 9
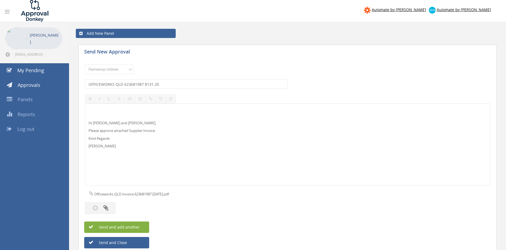
click at [143, 224] on button "Send and add another" at bounding box center [116, 226] width 65 height 11
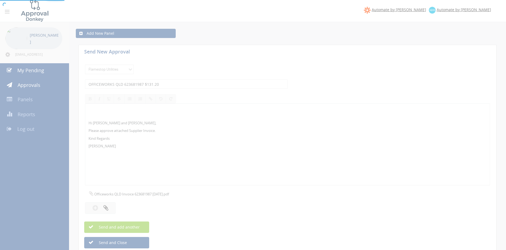
select select
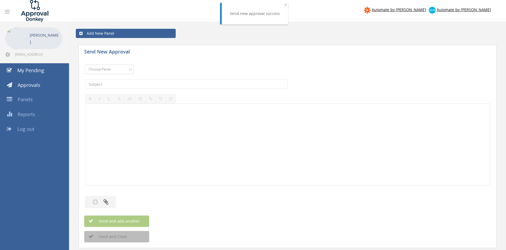
click at [85, 64] on select "Choose Panel Alarm Credits RG - 3 NZ Utilities Cable and SAI Global NZ Alarms-1…" at bounding box center [109, 68] width 49 height 9
select select "9744"
click option "Flamestop Utilities" at bounding box center [0, 0] width 0 height 0
drag, startPoint x: 157, startPoint y: 86, endPoint x: 184, endPoint y: 85, distance: 27.1
click at [157, 86] on input "text" at bounding box center [186, 83] width 203 height 9
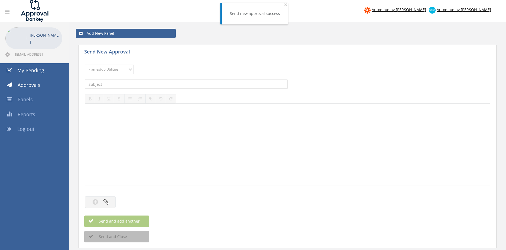
type input "E"
type input "e Extinguisher Recycling INV-2318 $600.60"
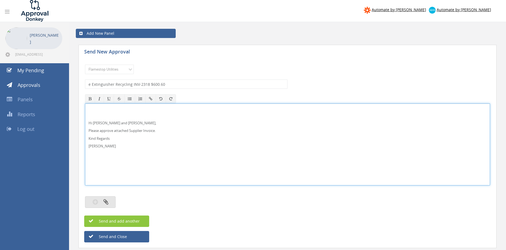
click at [111, 202] on button "button" at bounding box center [100, 202] width 31 height 12
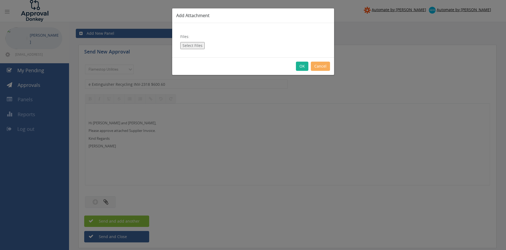
click at [192, 47] on button "Select Files" at bounding box center [192, 45] width 24 height 7
type input "C:\fakepath\e Extinguisher recycling INV-2318 04.09.25.pdf"
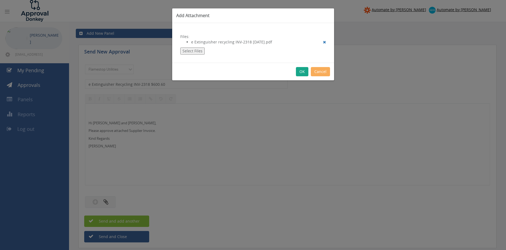
click at [303, 69] on button "OK" at bounding box center [302, 71] width 12 height 9
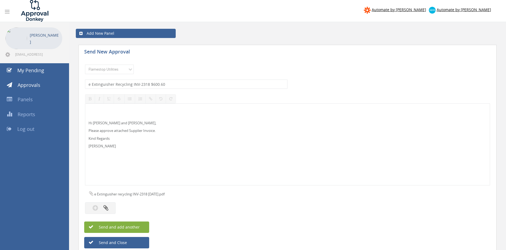
click at [136, 225] on span "Send and add another" at bounding box center [113, 226] width 53 height 5
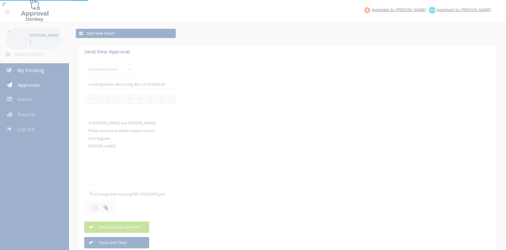
select select
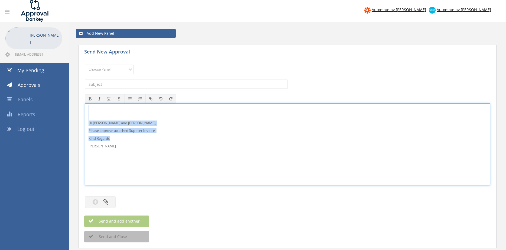
drag, startPoint x: 113, startPoint y: 150, endPoint x: 72, endPoint y: 105, distance: 61.2
click at [85, 105] on div "Hi Paul and Ben, Please approve attached Supplier Invoice. Kind Regards Pam Wal…" at bounding box center [287, 144] width 405 height 82
click at [85, 64] on select "Choose Panel Alarm Credits RG - 3 NZ Utilities Cable and SAI Global NZ Alarms-1…" at bounding box center [109, 68] width 49 height 9
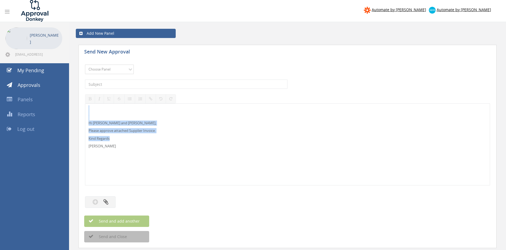
select select "9744"
click option "Flamestop Utilities" at bounding box center [0, 0] width 0 height 0
click at [141, 83] on input "text" at bounding box center [186, 83] width 203 height 9
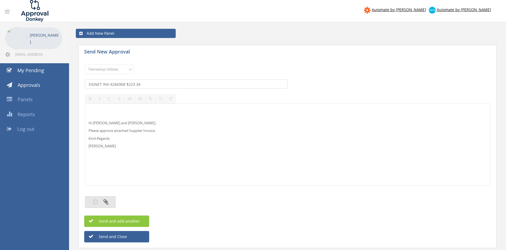
type input "SIGNET INV 4266968 $223.34"
click at [101, 205] on button "button" at bounding box center [100, 202] width 31 height 12
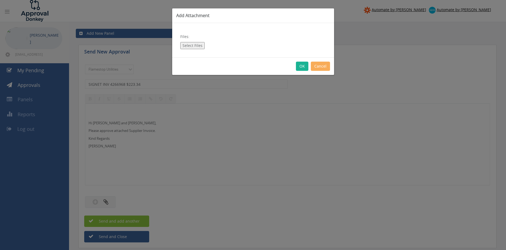
click at [196, 45] on button "Select Files" at bounding box center [192, 45] width 24 height 7
type input "C:\fakepath\SIGNET QLD 4266968 03.09.25.pdf"
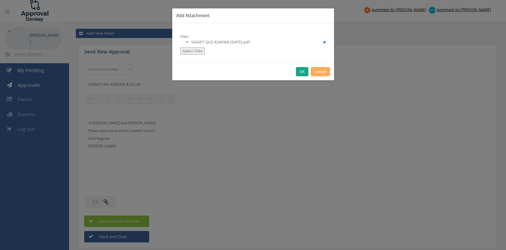
click at [302, 71] on button "OK" at bounding box center [302, 71] width 12 height 9
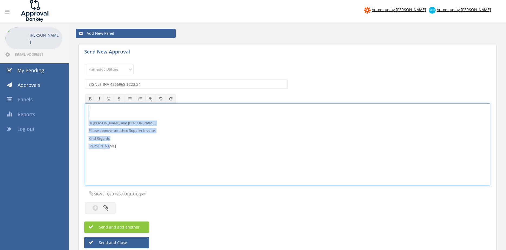
drag, startPoint x: 114, startPoint y: 148, endPoint x: 78, endPoint y: 105, distance: 55.4
click at [85, 103] on div "Hi Paul and Ben, Please approve attached Supplier Invoice. Kind Regards Pam Wal…" at bounding box center [287, 144] width 405 height 82
copy div "Hi Paul and Ben, Please approve attached Supplier Invoice. Kind Regards Pam Wal…"
click at [125, 222] on button "Send and add another" at bounding box center [116, 226] width 65 height 11
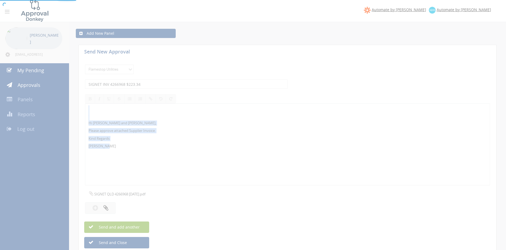
select select
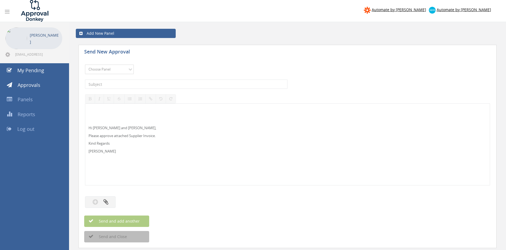
select select "9741"
click option "NZ Payables - 2" at bounding box center [0, 0] width 0 height 0
click at [131, 84] on input "text" at bounding box center [186, 83] width 203 height 9
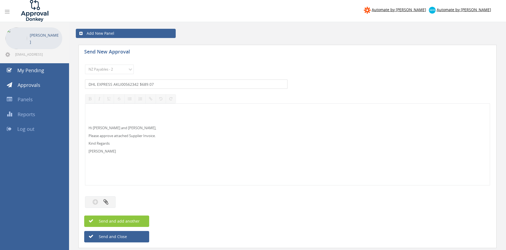
type input "DHL EXPRESS AKLI00562342 $689.07"
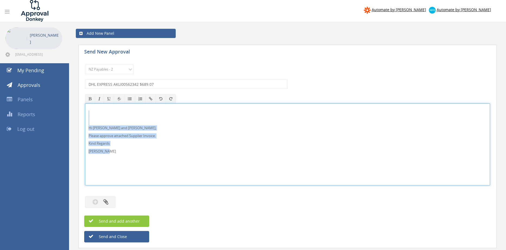
click at [85, 119] on div "Hi Maddie and Ben, Please approve attached Supplier Invoice. Kind Regards Pam W…" at bounding box center [287, 144] width 405 height 82
copy div "Hi Maddie and Ben, Please approve attached Supplier Invoice. Kind Regards Pam W…"
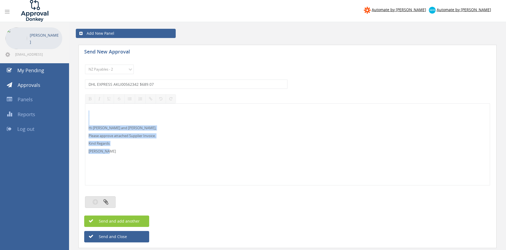
click at [108, 202] on icon "button" at bounding box center [106, 201] width 5 height 6
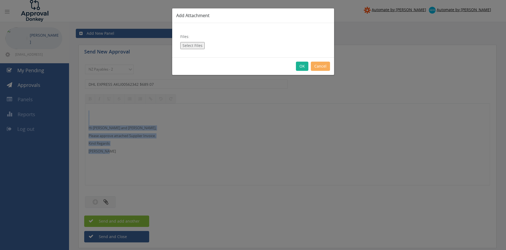
click at [191, 48] on button "Select Files" at bounding box center [192, 45] width 24 height 7
type input "C:\fakepath\DHL EXPRESS AKLI00562342 03.09.25.pdf"
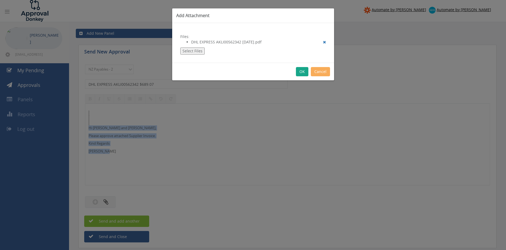
click at [301, 71] on button "OK" at bounding box center [302, 71] width 12 height 9
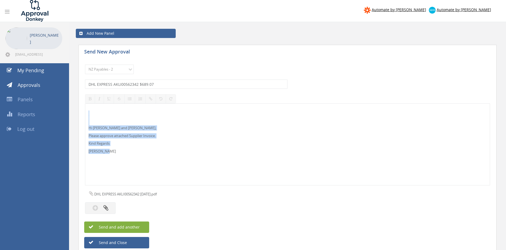
click at [136, 224] on button "Send and add another" at bounding box center [116, 226] width 65 height 11
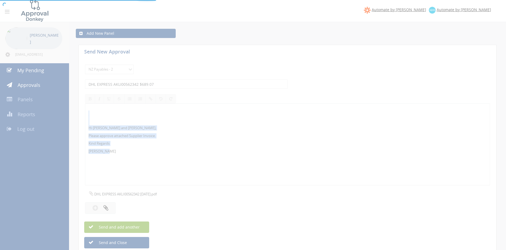
select select
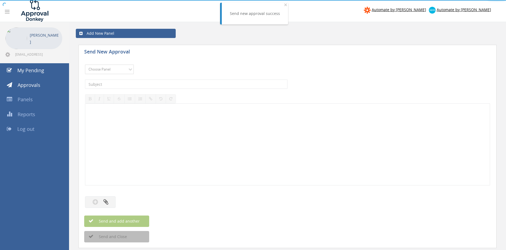
click at [85, 64] on select "Choose Panel Alarm Credits RG - 3 NZ Utilities Cable and SAI Global NZ Alarms-1…" at bounding box center [109, 68] width 49 height 9
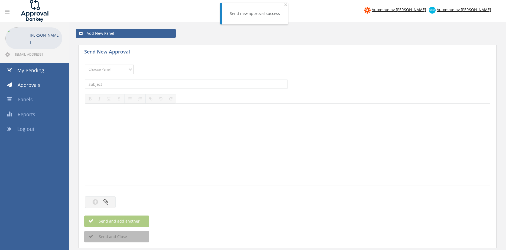
select select "9741"
click option "NZ Payables - 2" at bounding box center [0, 0] width 0 height 0
click at [144, 83] on input "text" at bounding box center [186, 83] width 203 height 9
type input "HJ ASMUSS 2212147-00 $148.67"
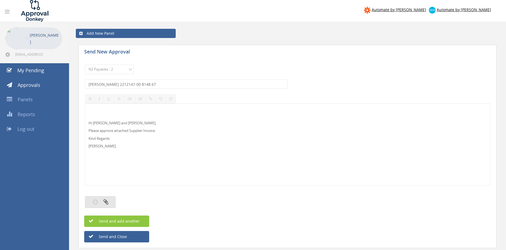
click at [104, 202] on icon "button" at bounding box center [106, 201] width 5 height 6
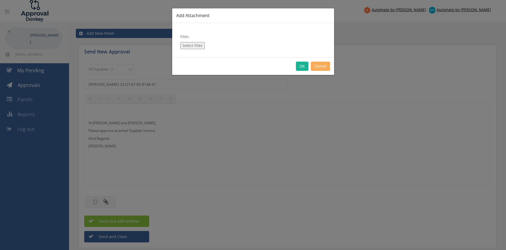
click at [188, 46] on button "Select Files" at bounding box center [192, 45] width 24 height 7
type input "C:\fakepath\HJ ASMUSS 2212147-00 03.09.25 PO 4379.pdf"
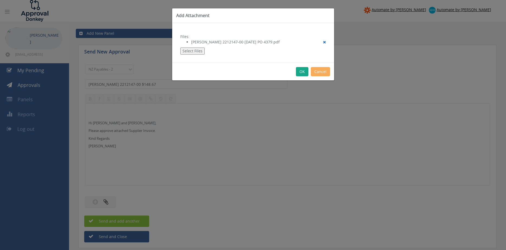
click at [302, 71] on button "OK" at bounding box center [302, 71] width 12 height 9
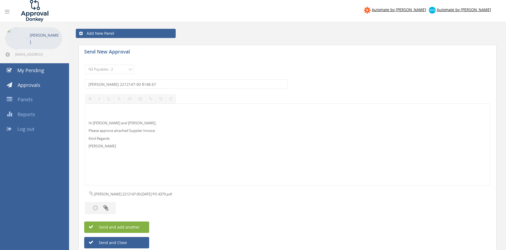
click at [145, 225] on button "Send and add another" at bounding box center [116, 226] width 65 height 11
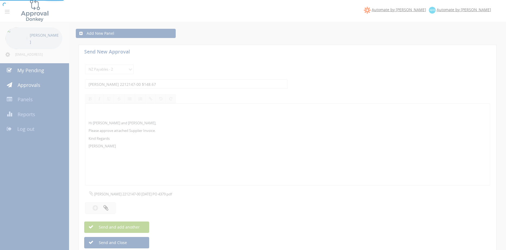
select select
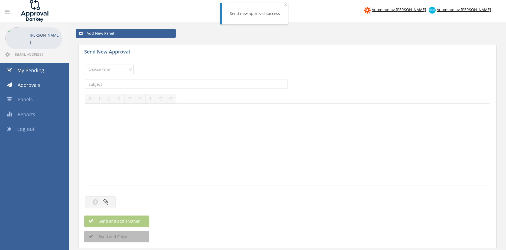
click at [85, 64] on select "Choose Panel Alarm Credits RG - 3 NZ Utilities Cable and SAI Global NZ Alarms-1…" at bounding box center [109, 68] width 49 height 9
select select "9741"
click option "NZ Payables - 2" at bounding box center [0, 0] width 0 height 0
click at [143, 83] on input "text" at bounding box center [186, 83] width 203 height 9
type input "PROTECTIVE PAINTS INV SI188374 $693.30"
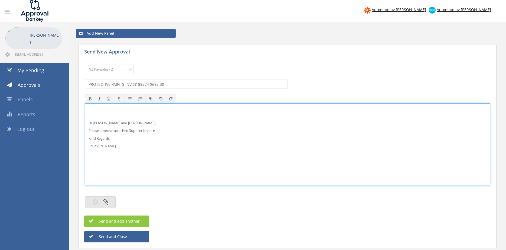
click at [107, 201] on icon "button" at bounding box center [106, 201] width 5 height 6
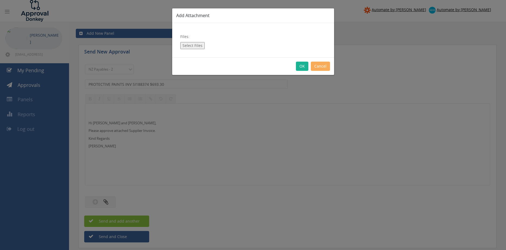
click at [199, 46] on button "Select Files" at bounding box center [192, 45] width 24 height 7
type input "C:\fakepath\PROTECTIVE PAINTS SI188374 28.08.25 PO 4366.pdf"
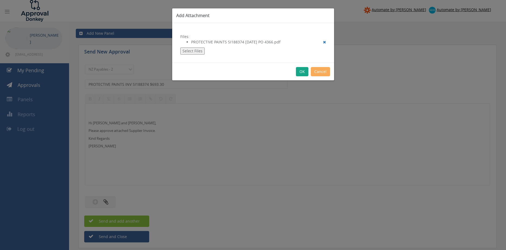
click at [301, 73] on button "OK" at bounding box center [302, 71] width 12 height 9
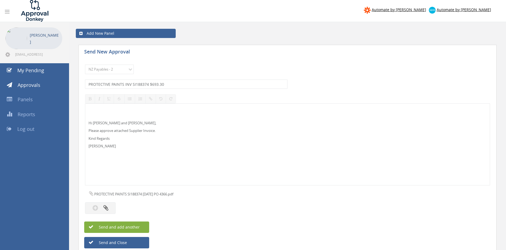
click at [142, 227] on button "Send and add another" at bounding box center [116, 226] width 65 height 11
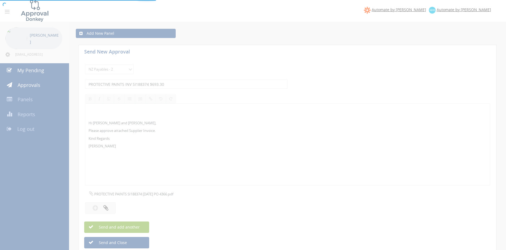
select select
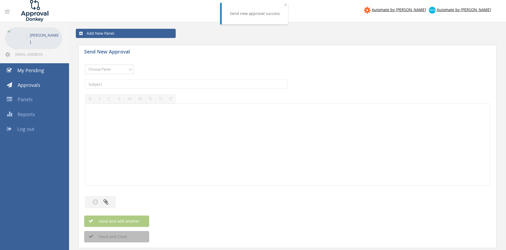
click at [85, 64] on select "Choose Panel Alarm Credits RG - 3 NZ Utilities Cable and SAI Global NZ Alarms-1…" at bounding box center [109, 68] width 49 height 9
select select "9741"
click option "NZ Payables - 2" at bounding box center [0, 0] width 0 height 0
click at [147, 82] on input "text" at bounding box center [186, 83] width 203 height 9
click at [146, 84] on input "SPRAYING SYSTEMS UF5" at bounding box center [186, 83] width 203 height 9
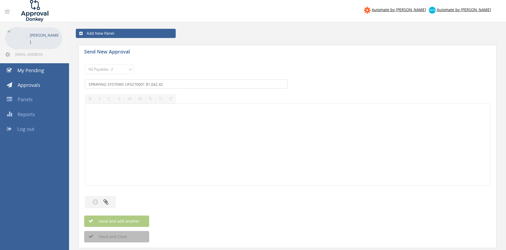
type input "SPRAYING SYSTEMS UF5270001 $1,042.42"
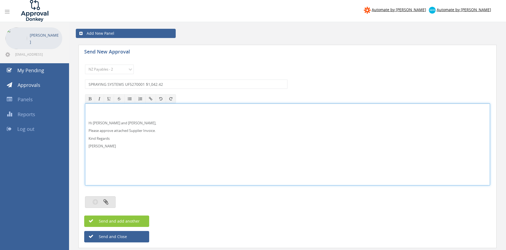
click at [107, 201] on icon "button" at bounding box center [106, 201] width 5 height 6
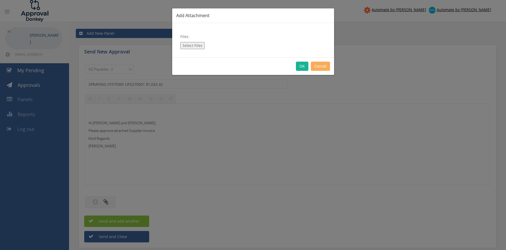
click at [187, 46] on button "Select Files" at bounding box center [192, 45] width 24 height 7
type input "C:\fakepath\SPRAYING SYSTEMS_UF5270001 03.09.25 PO 4382.pdf"
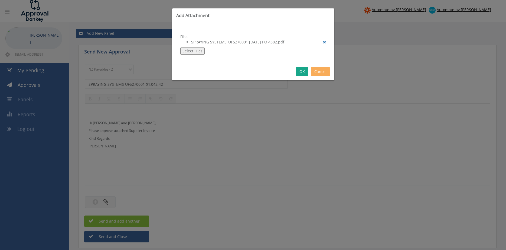
click at [300, 72] on button "OK" at bounding box center [302, 71] width 12 height 9
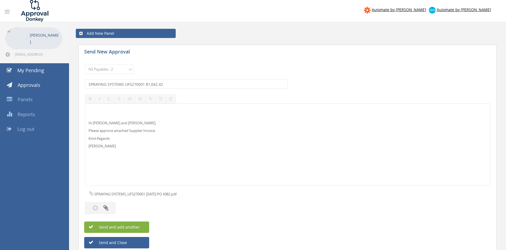
click at [147, 226] on button "Send and add another" at bounding box center [116, 226] width 65 height 11
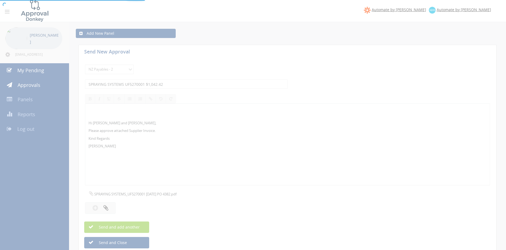
select select
